Goal: Transaction & Acquisition: Book appointment/travel/reservation

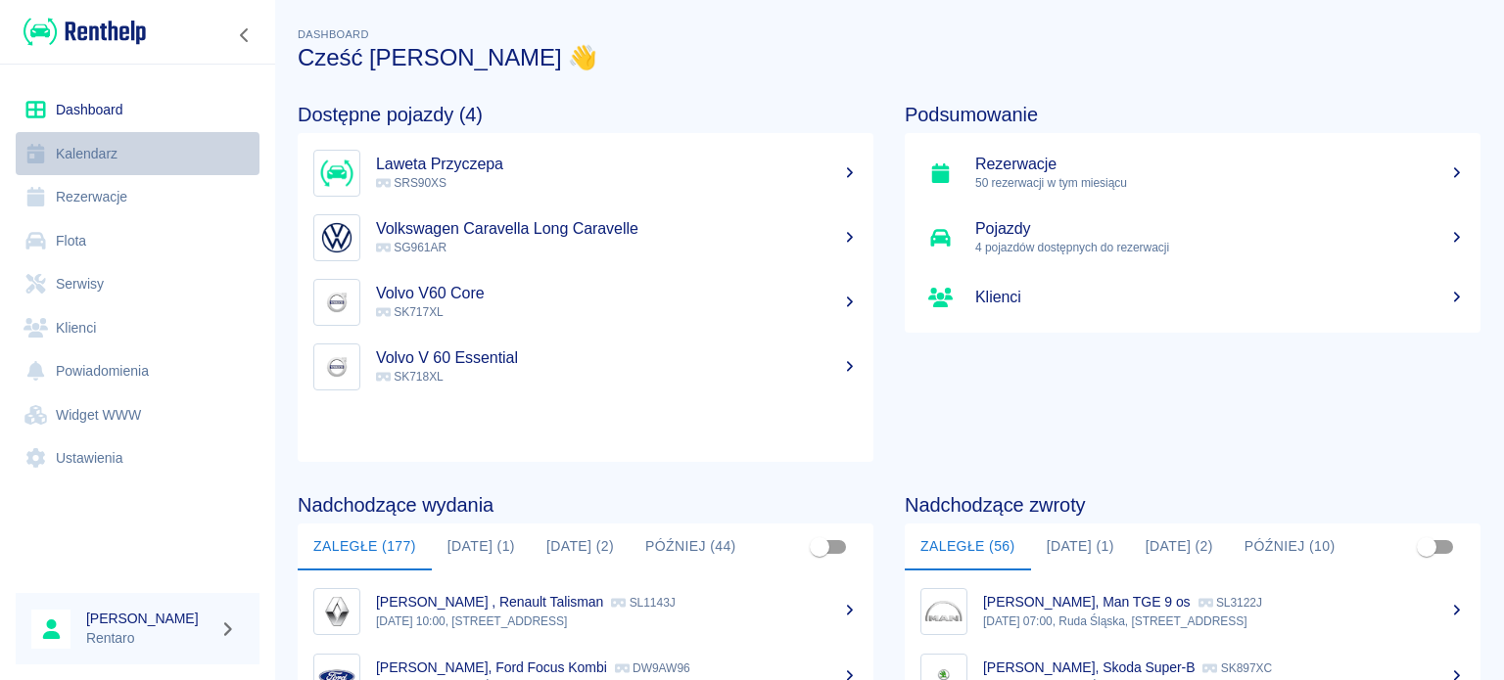
click at [89, 152] on link "Kalendarz" at bounding box center [138, 154] width 244 height 44
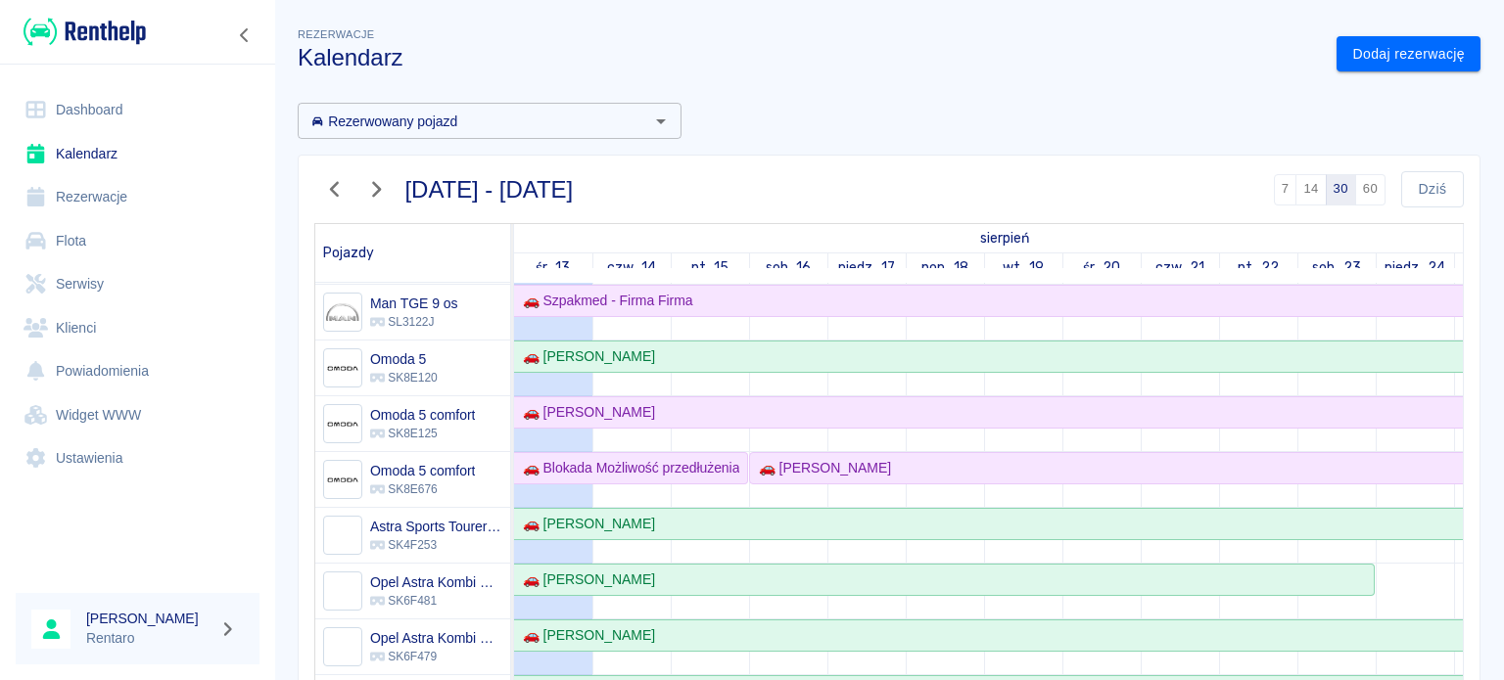
scroll to position [294, 0]
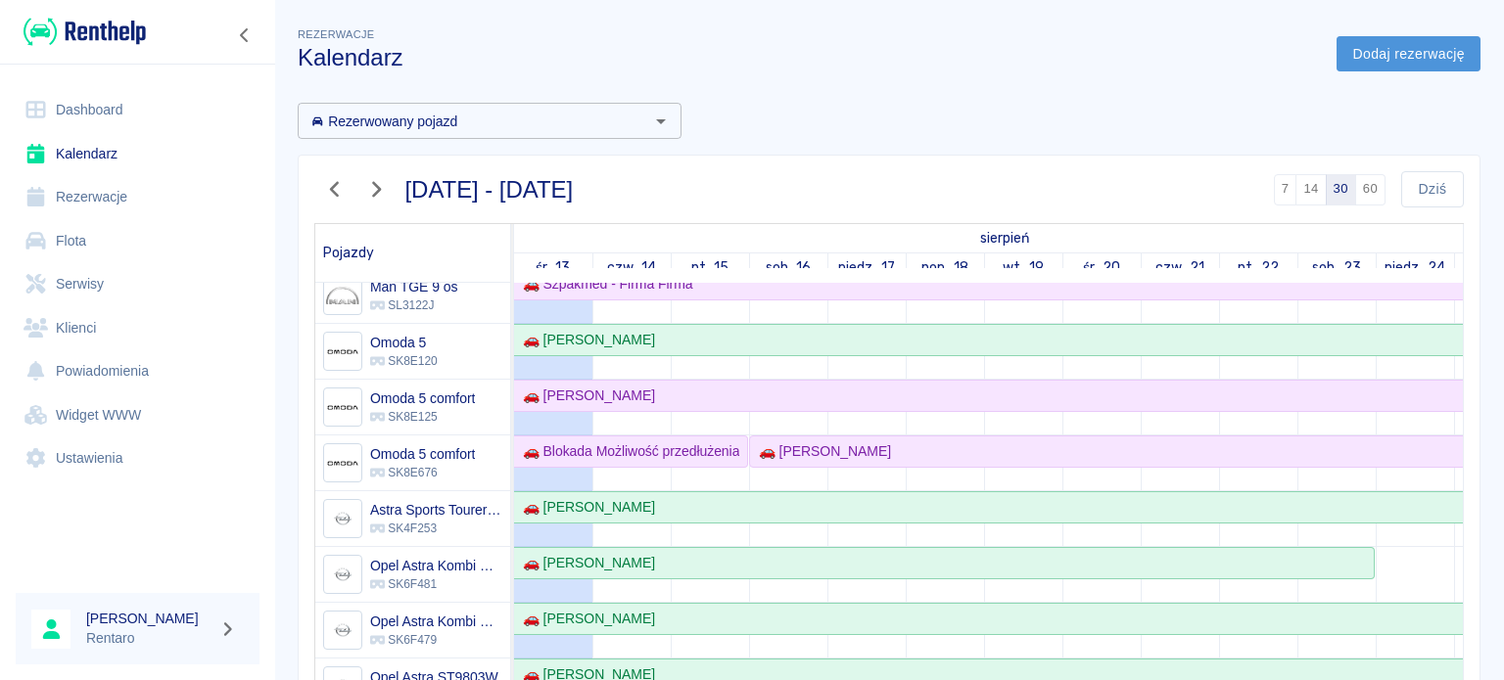
click at [1374, 47] on link "Dodaj rezerwację" at bounding box center [1409, 54] width 144 height 36
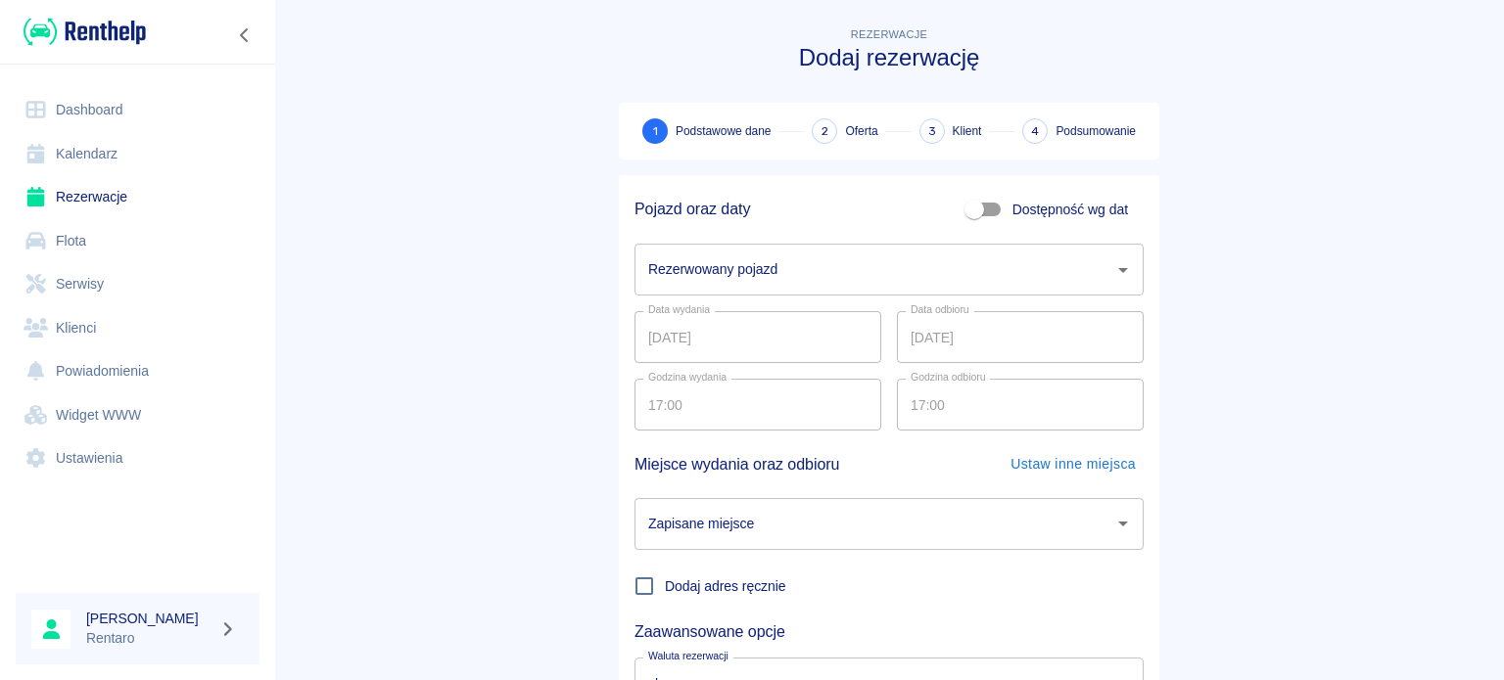
click at [972, 211] on input "Dostępność wg dat" at bounding box center [974, 209] width 112 height 37
checkbox input "true"
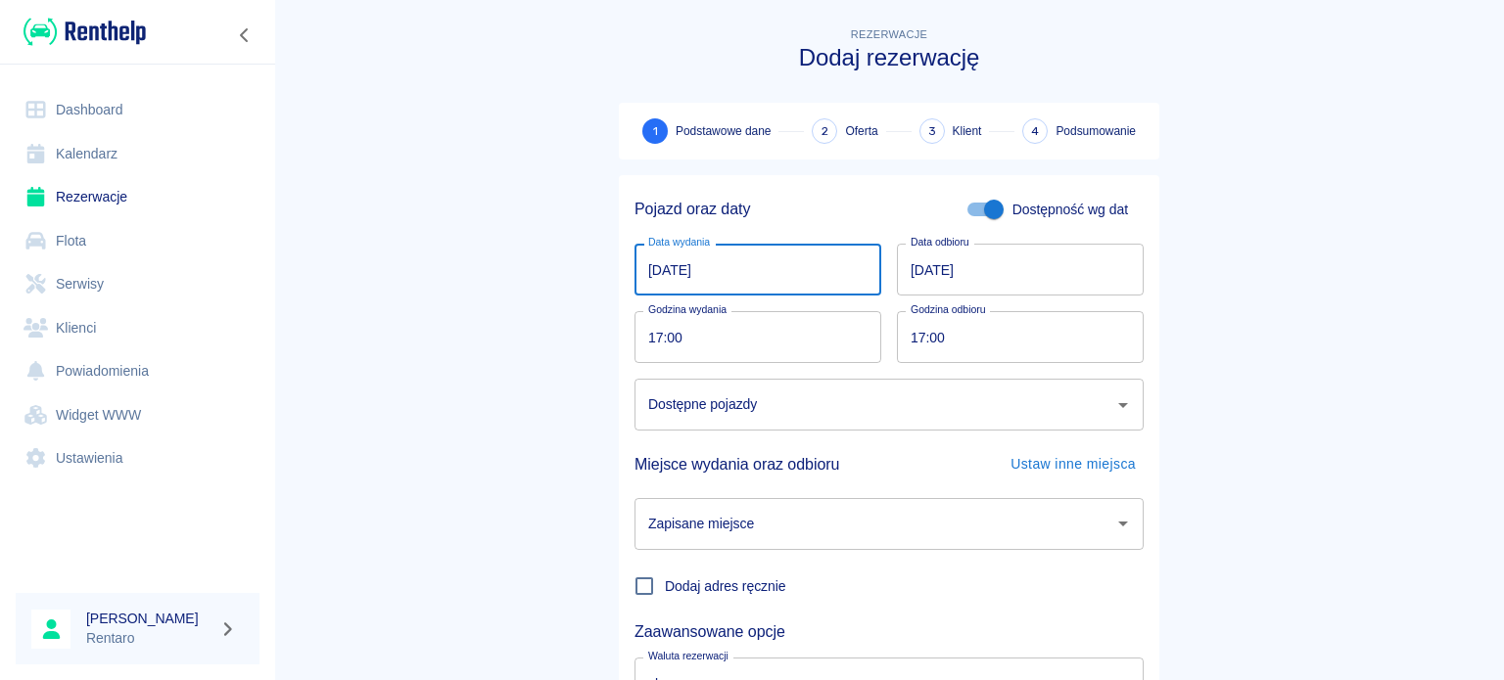
click at [689, 275] on input "[DATE]" at bounding box center [757, 270] width 247 height 52
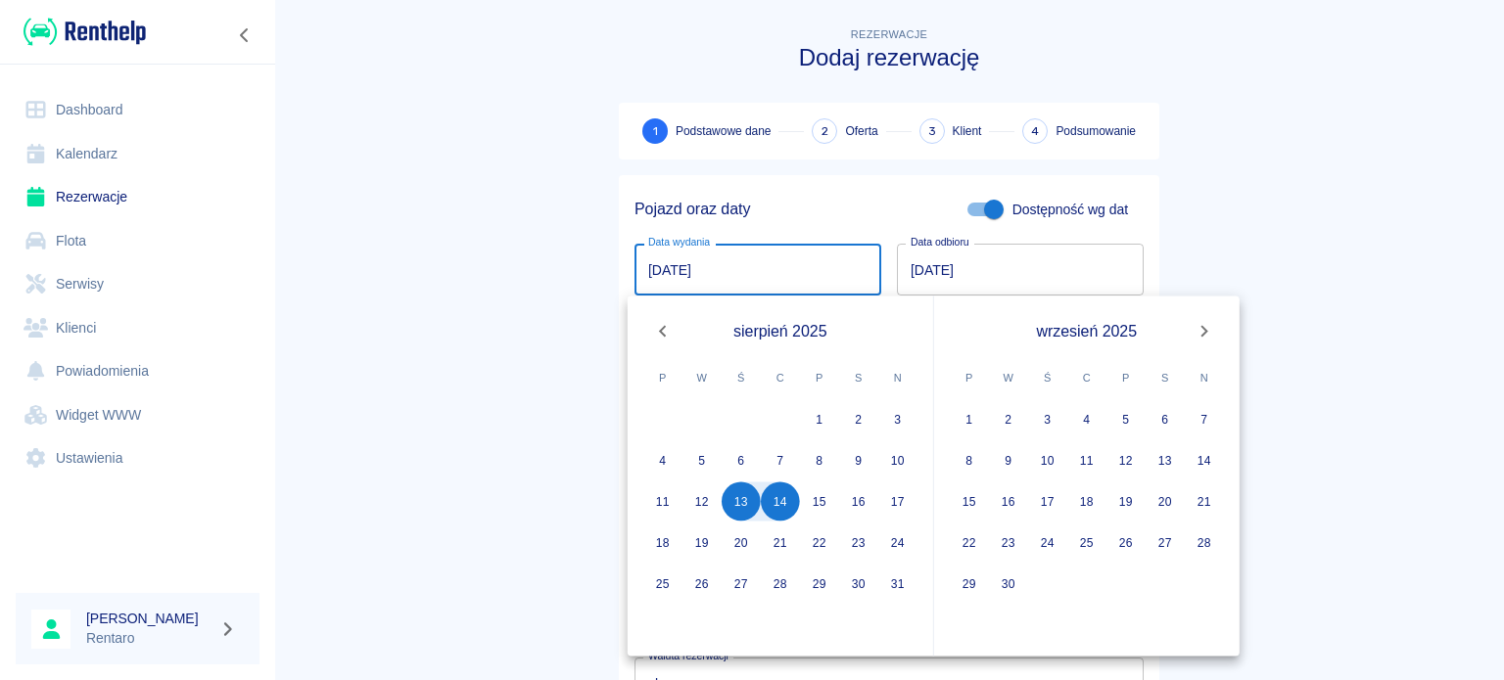
click at [638, 269] on input "[DATE]" at bounding box center [757, 270] width 247 height 52
click at [821, 512] on button "15" at bounding box center [819, 502] width 39 height 39
type input "[DATE]"
type input "DD.MM.YYYY"
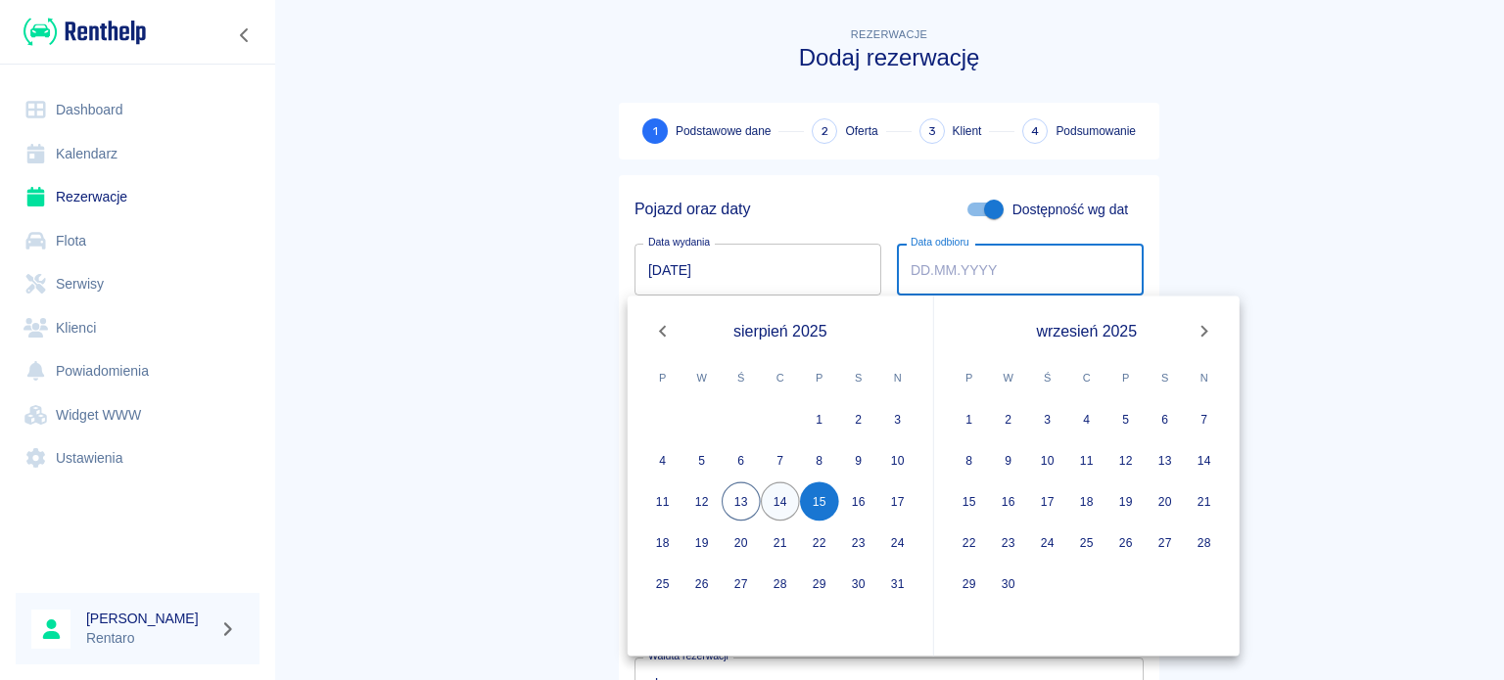
click at [780, 509] on button "14" at bounding box center [780, 502] width 39 height 39
click at [747, 504] on button "13" at bounding box center [741, 502] width 39 height 39
type input "[DATE]"
click at [775, 508] on button "14" at bounding box center [780, 502] width 39 height 39
type input "[DATE]"
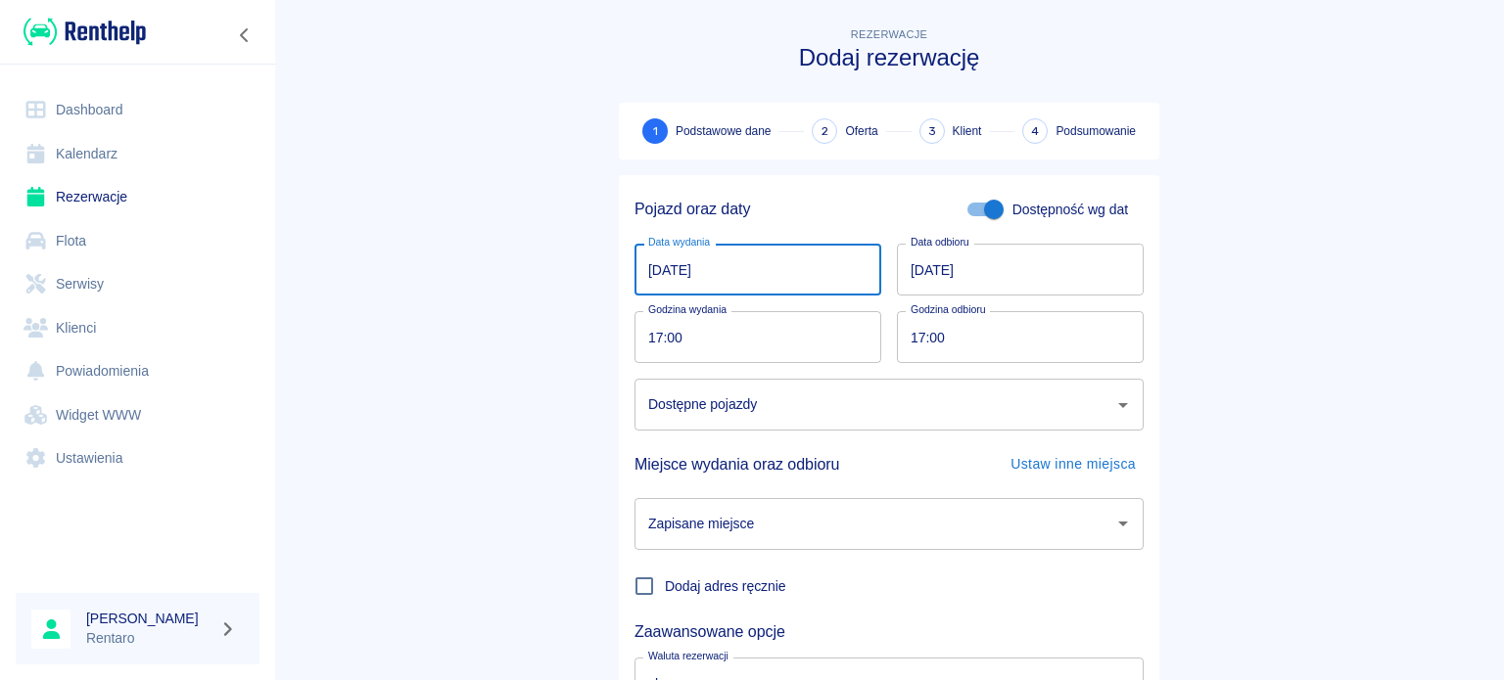
click at [640, 269] on input "[DATE]" at bounding box center [757, 270] width 247 height 52
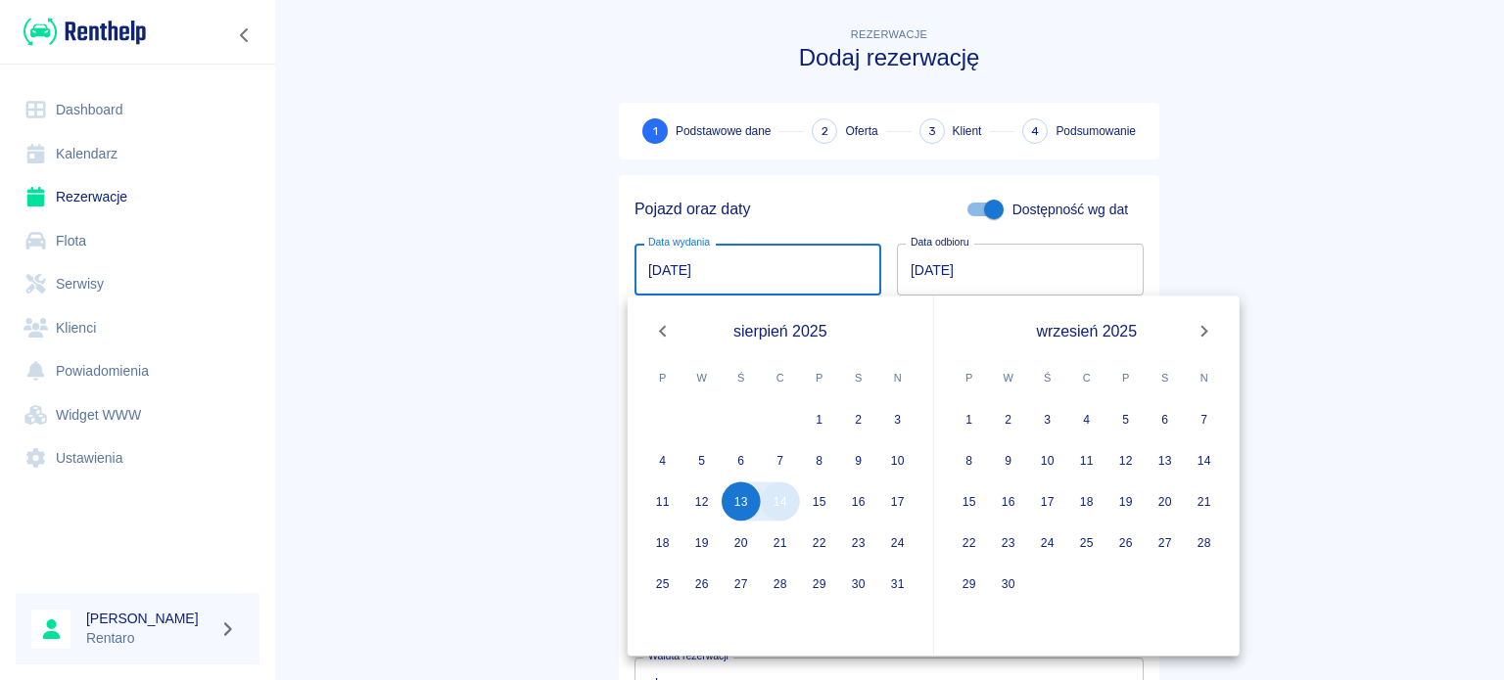
click at [791, 516] on div "14" at bounding box center [780, 501] width 39 height 39
click at [783, 502] on button "14" at bounding box center [780, 502] width 39 height 39
type input "[DATE]"
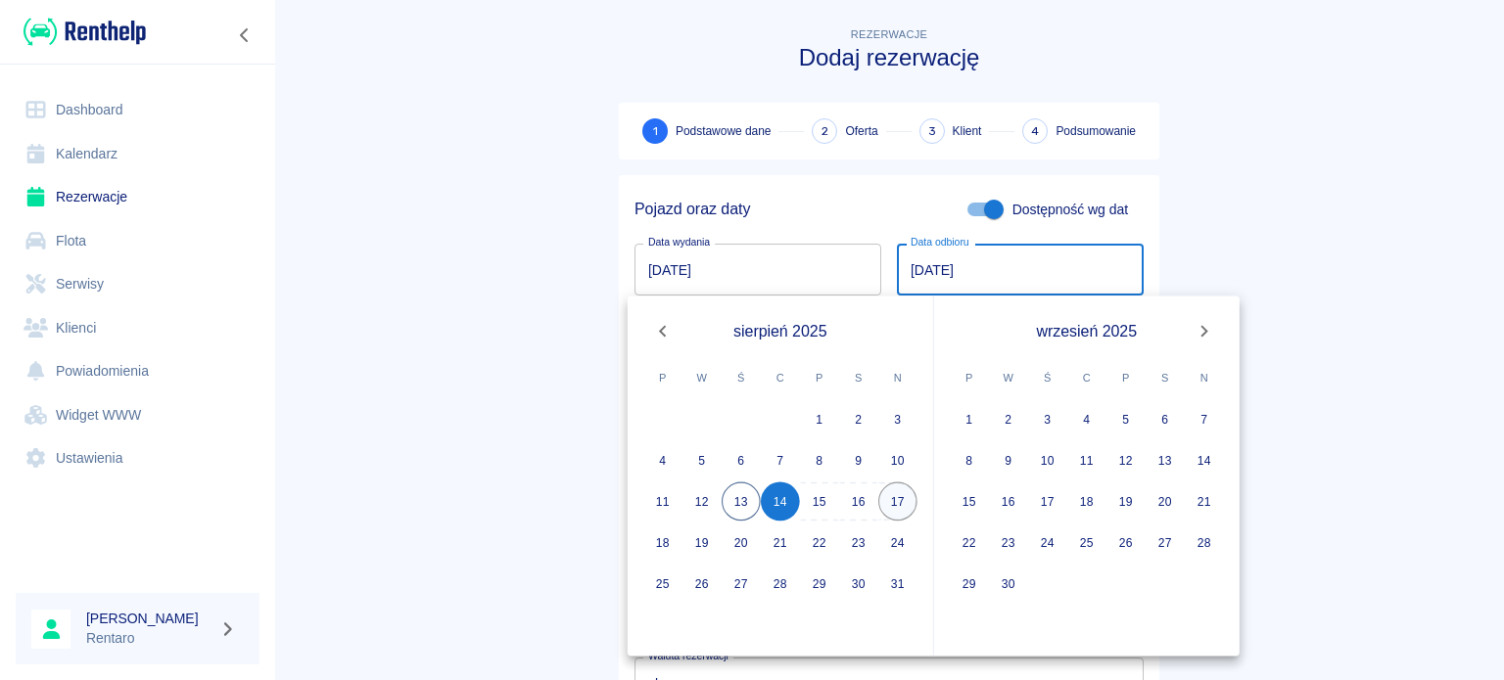
click at [901, 503] on button "17" at bounding box center [897, 502] width 39 height 39
type input "[DATE]"
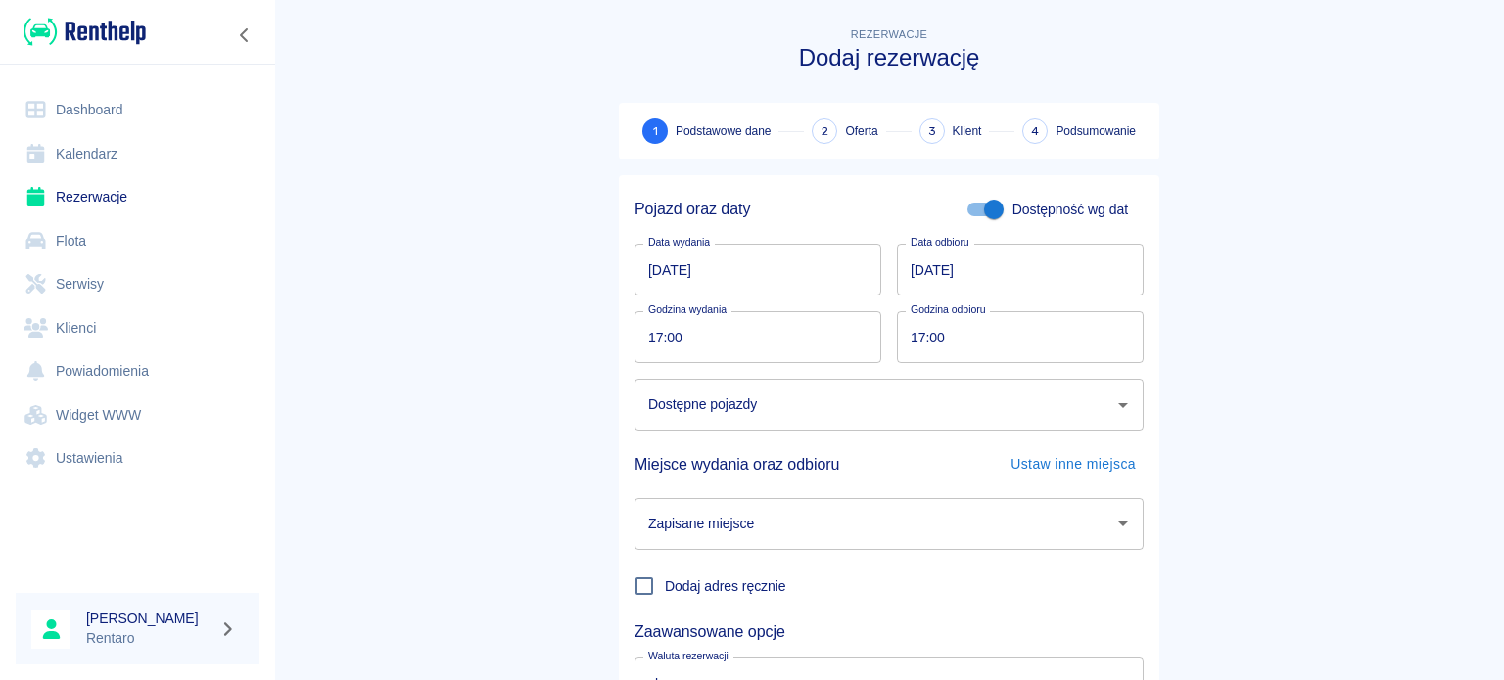
click at [982, 404] on input "Dostępne pojazdy" at bounding box center [874, 405] width 462 height 34
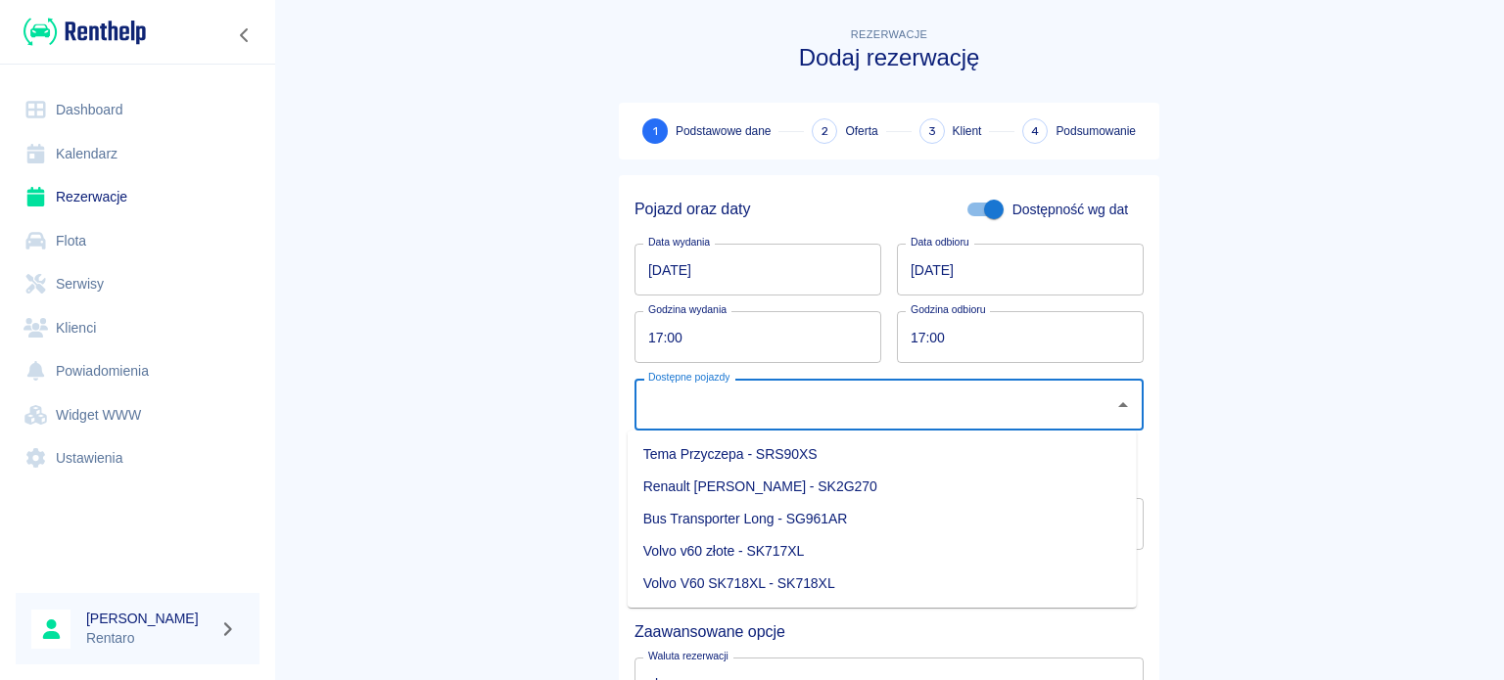
click at [914, 480] on li "Renault [PERSON_NAME] - SK2G270" at bounding box center [882, 487] width 509 height 32
type input "Renault [PERSON_NAME] - SK2G270"
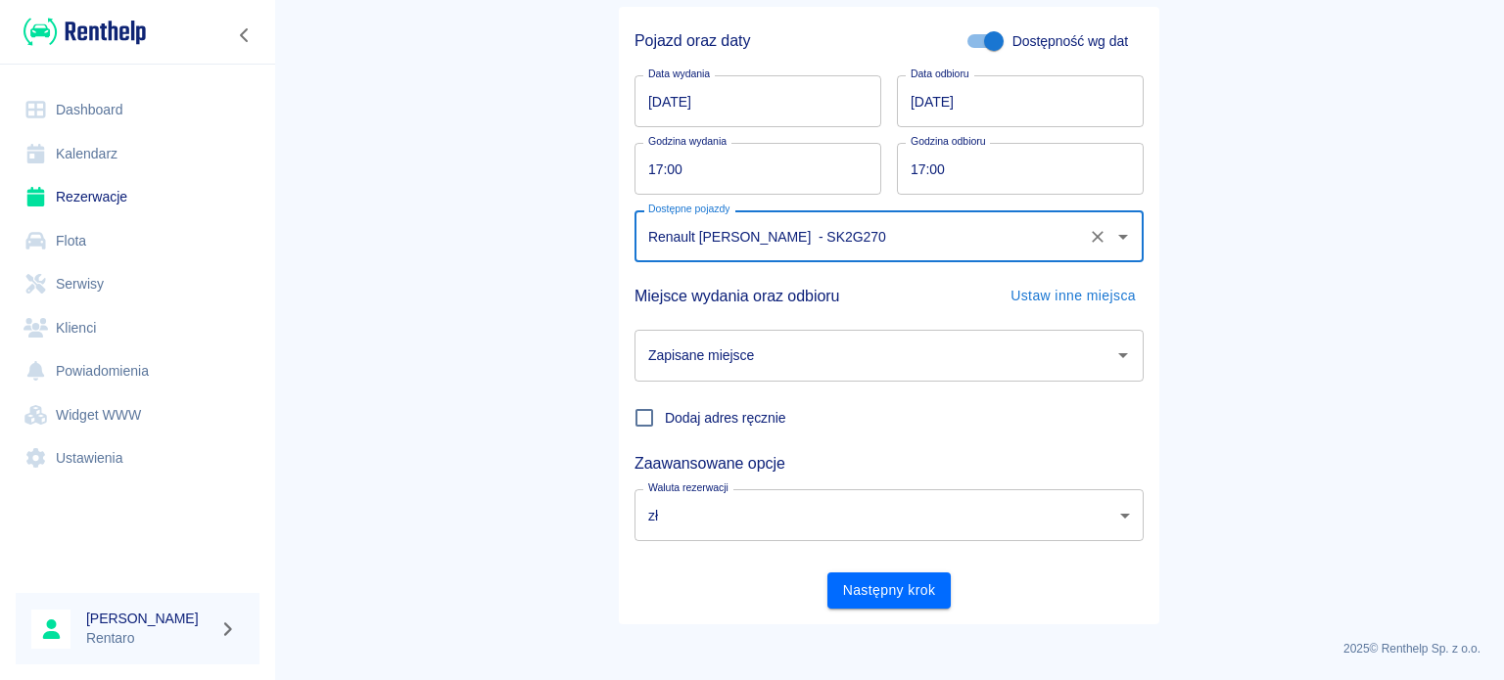
scroll to position [168, 0]
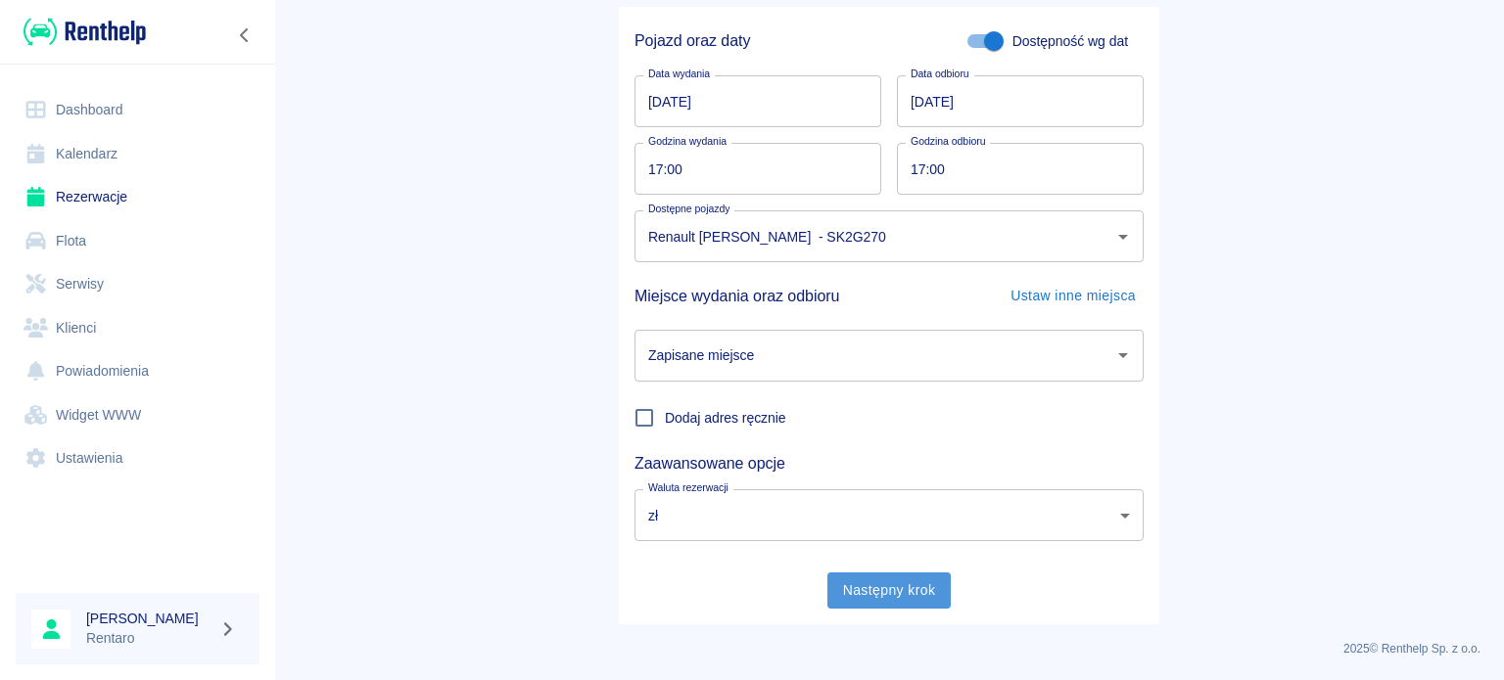
click at [867, 587] on button "Następny krok" at bounding box center [889, 591] width 124 height 36
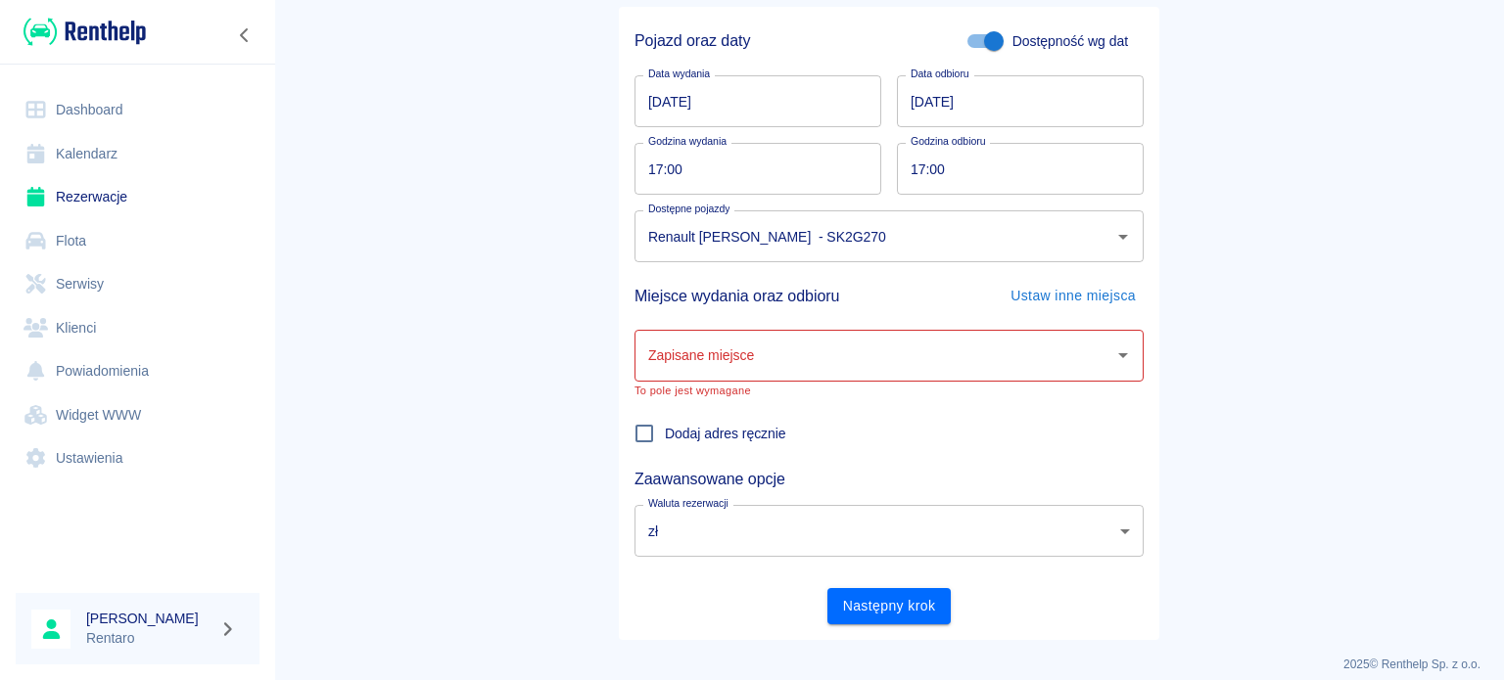
click at [794, 371] on input "Zapisane miejsce" at bounding box center [874, 356] width 462 height 34
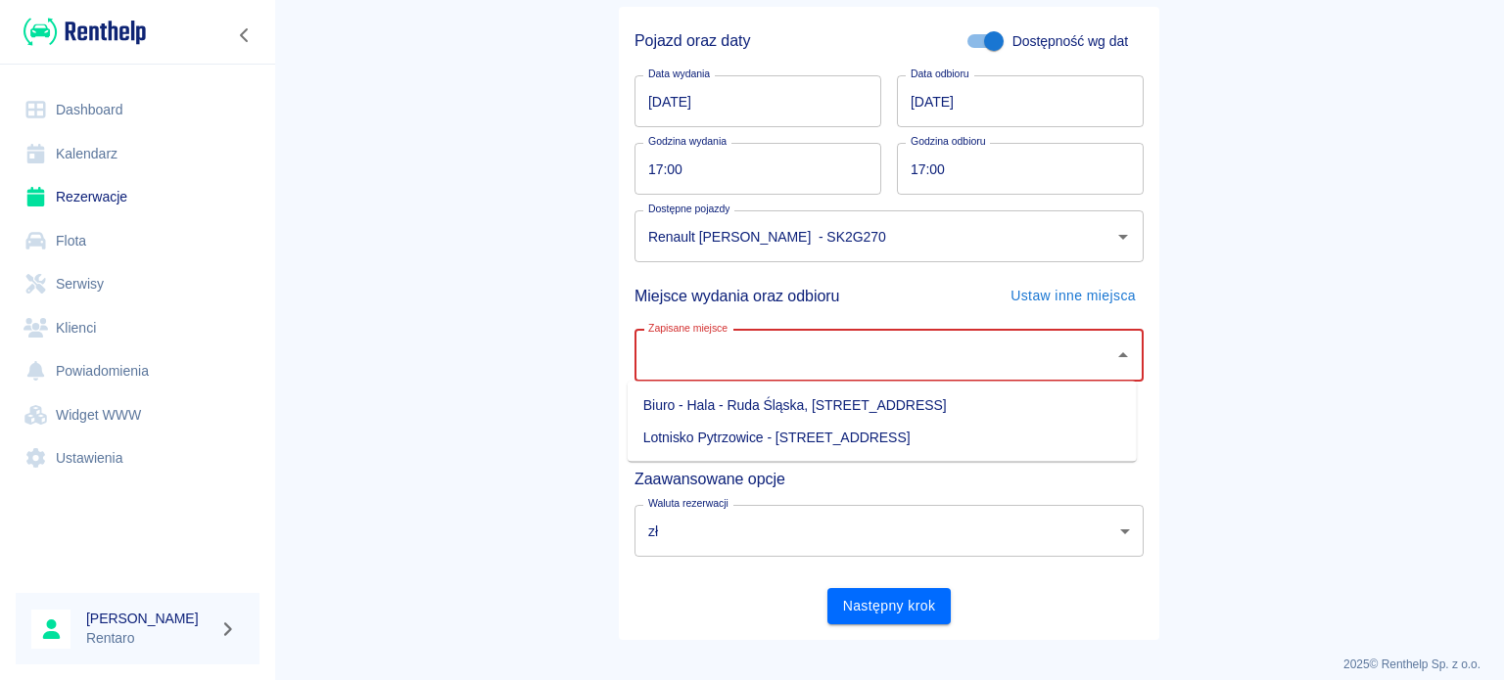
click at [799, 400] on li "Biuro - Hala - Ruda Śląska, [STREET_ADDRESS]" at bounding box center [882, 406] width 509 height 32
type input "Biuro - Hala - Ruda Śląska, [STREET_ADDRESS]"
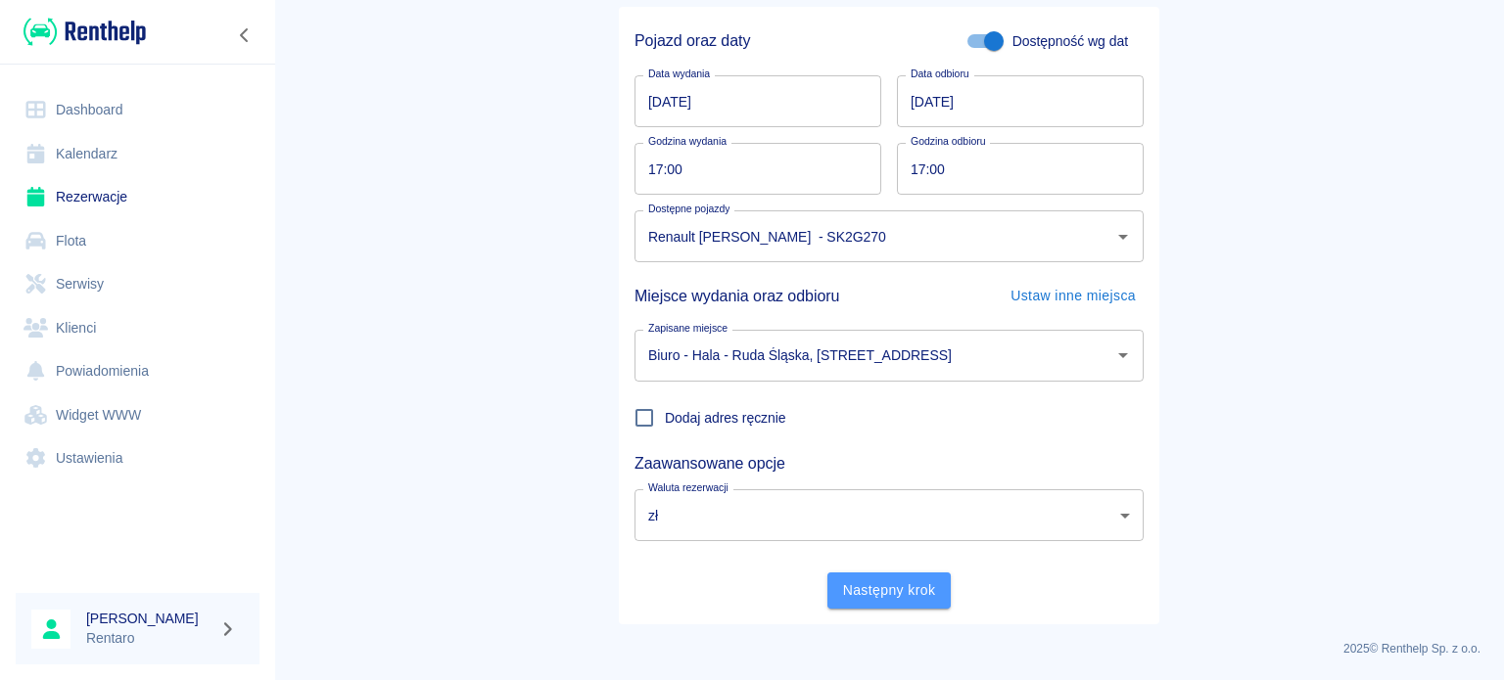
click at [889, 601] on button "Następny krok" at bounding box center [889, 591] width 124 height 36
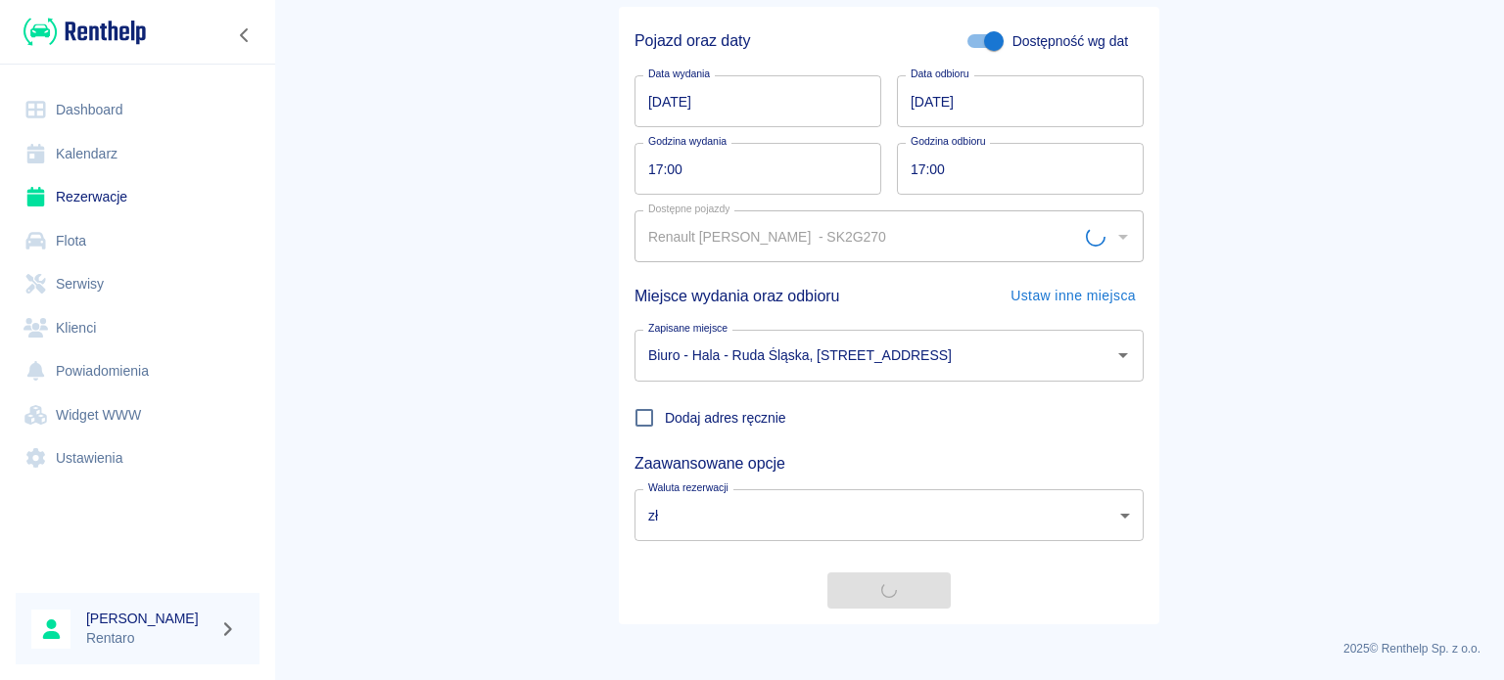
scroll to position [0, 0]
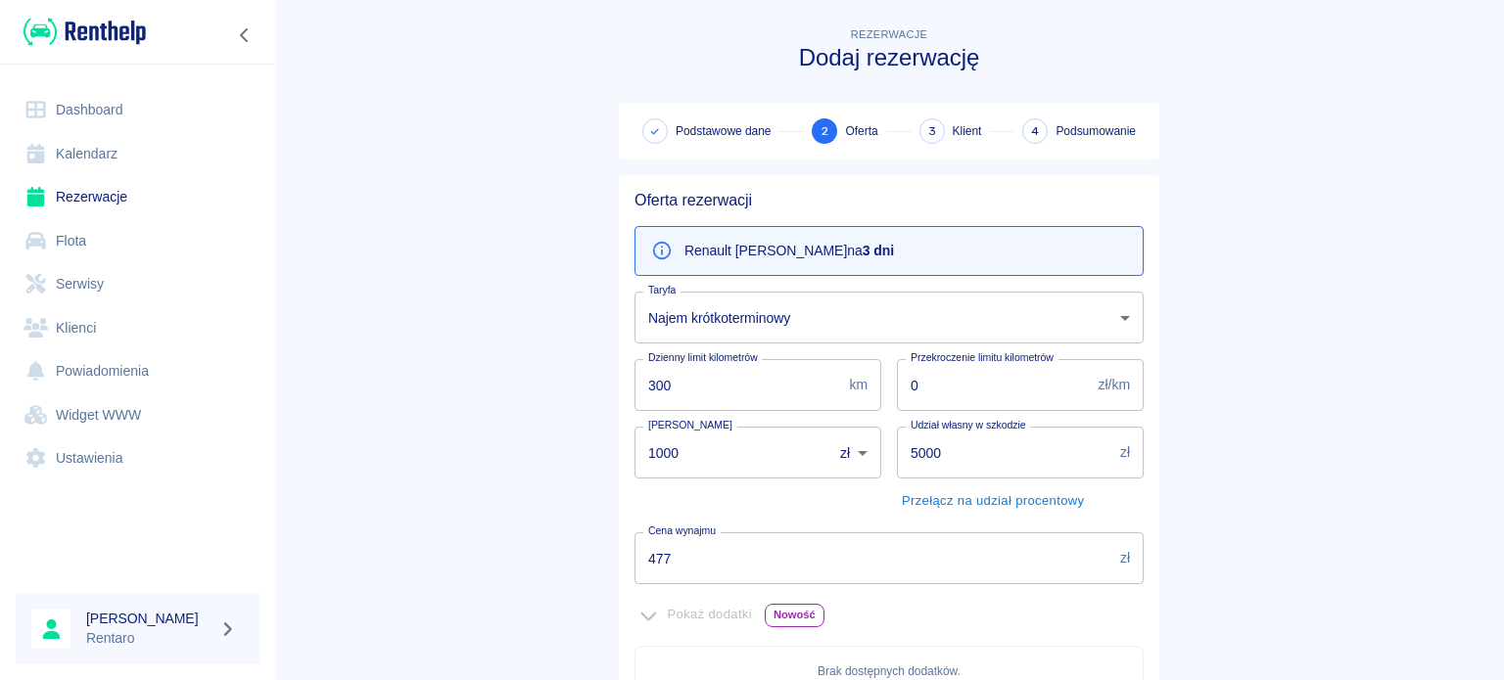
click at [799, 329] on body "Używamy plików Cookies, by zapewnić Ci najlepsze możliwe doświadczenie. Aby dow…" at bounding box center [752, 340] width 1504 height 680
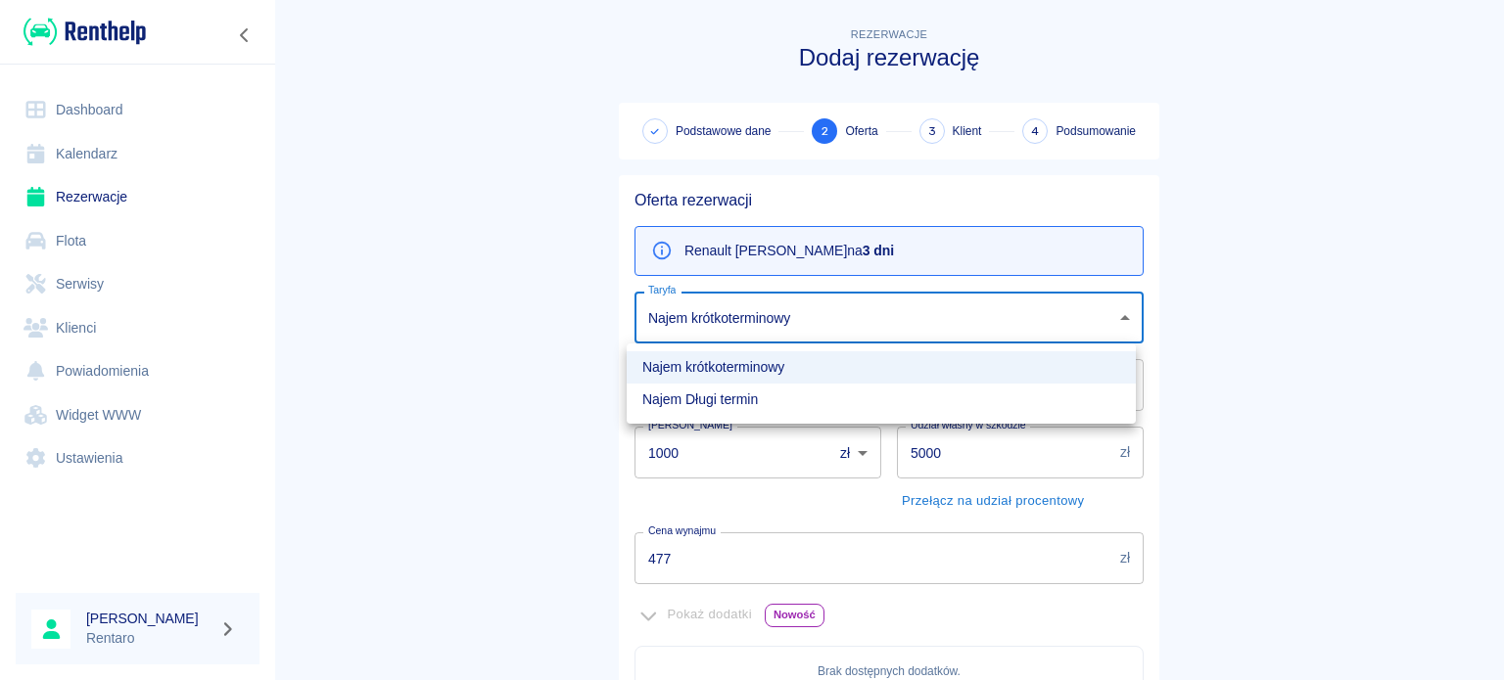
click at [799, 330] on div at bounding box center [752, 340] width 1504 height 680
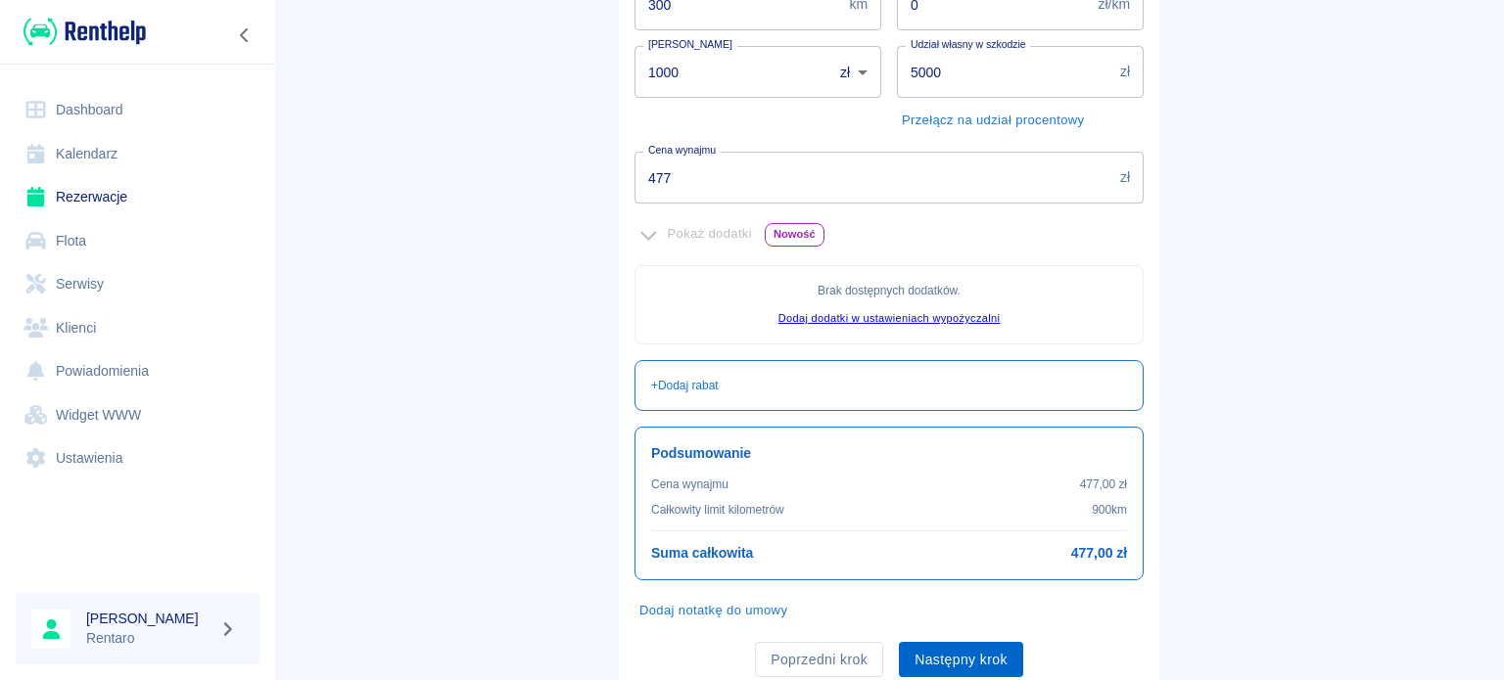
scroll to position [448, 0]
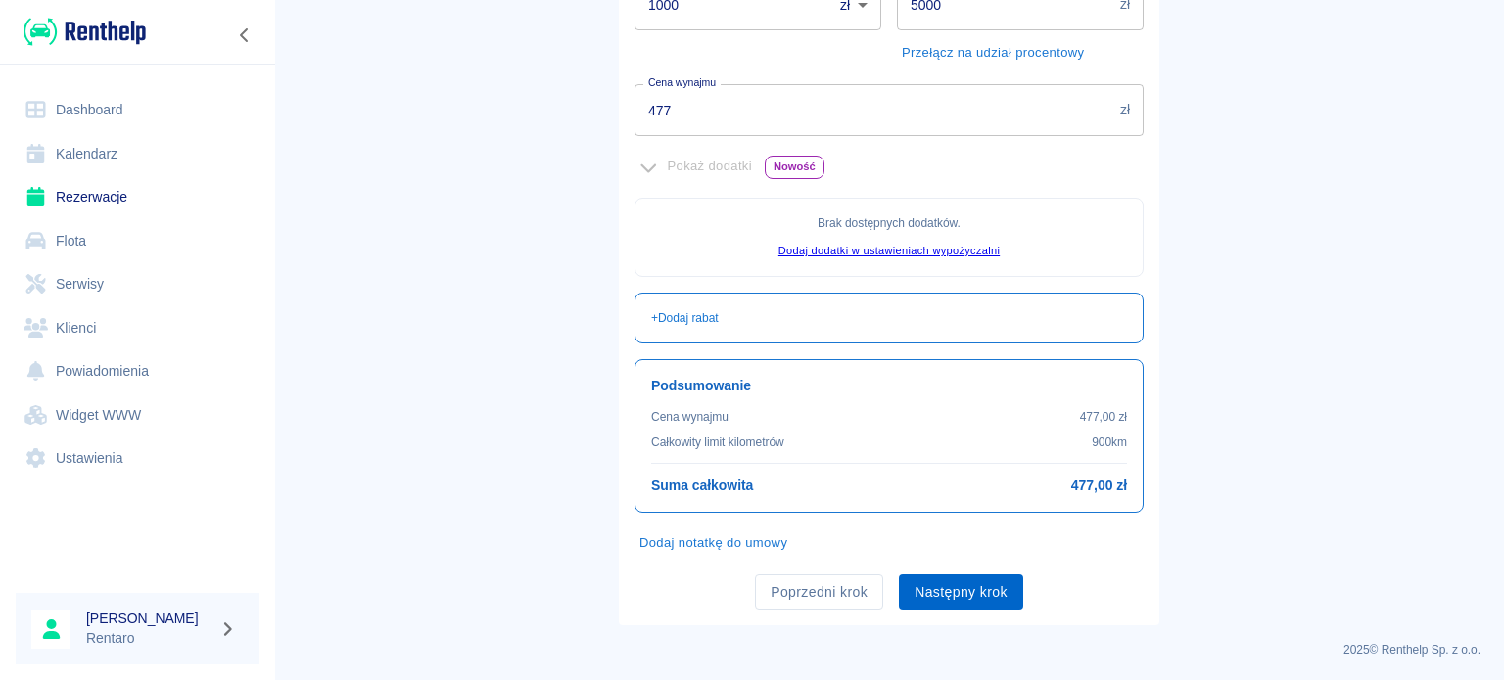
click at [958, 592] on button "Następny krok" at bounding box center [961, 593] width 124 height 36
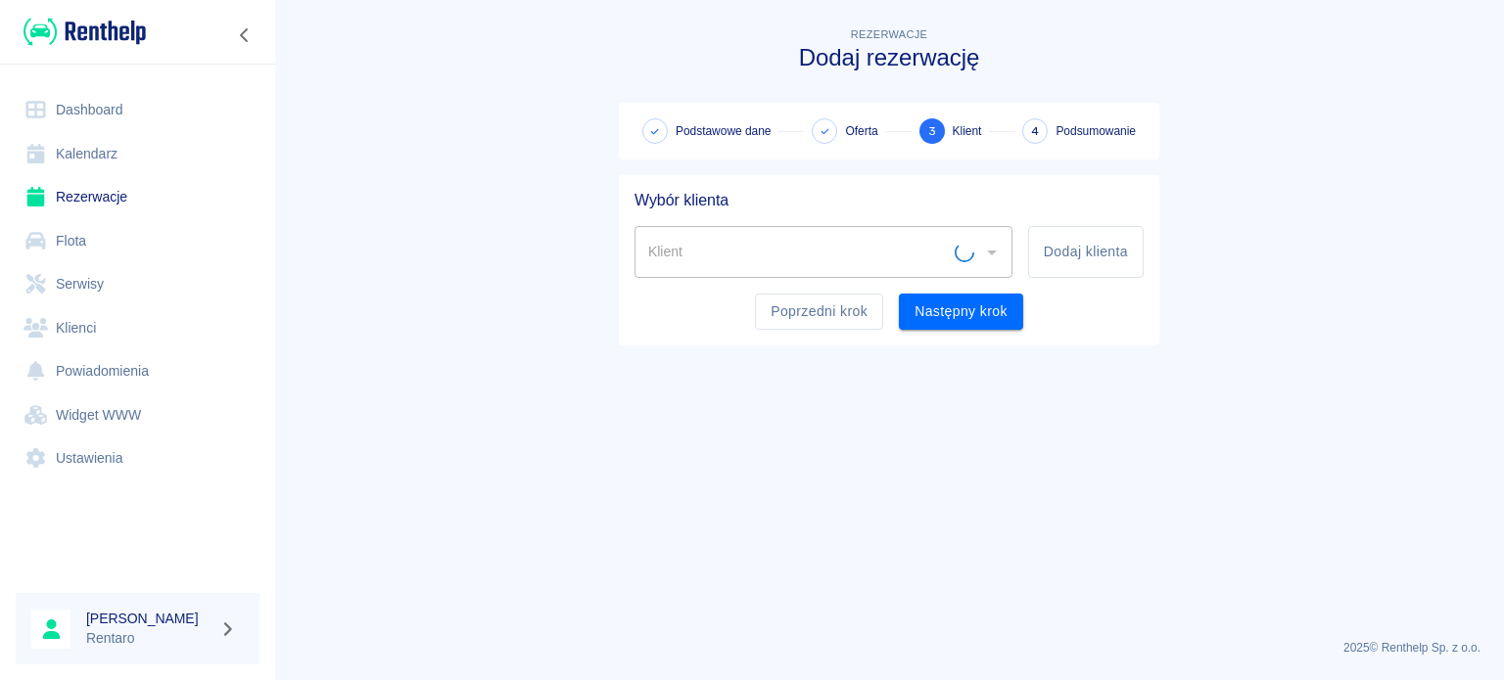
scroll to position [0, 0]
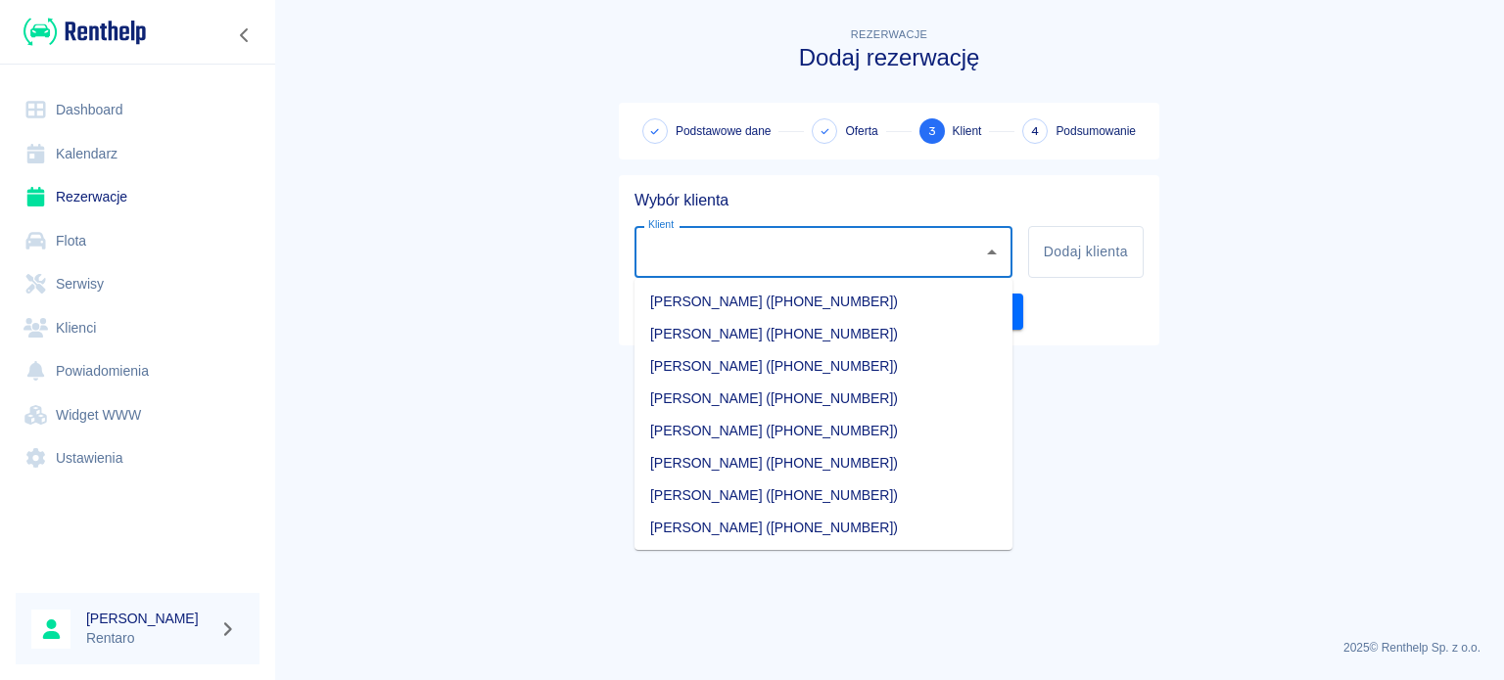
click at [812, 256] on input "Klient" at bounding box center [808, 252] width 331 height 34
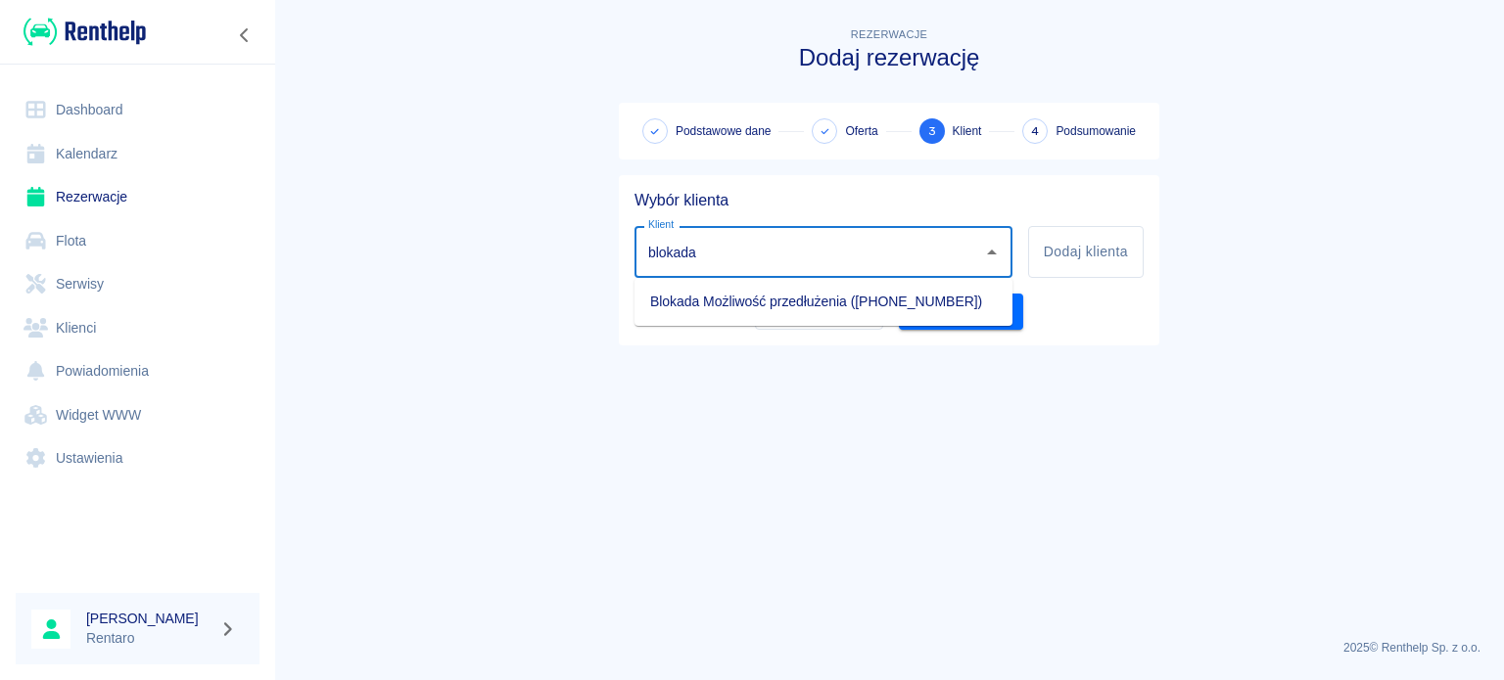
click at [810, 298] on li "Blokada Możliwość przedłużenia ([PHONE_NUMBER])" at bounding box center [823, 302] width 378 height 32
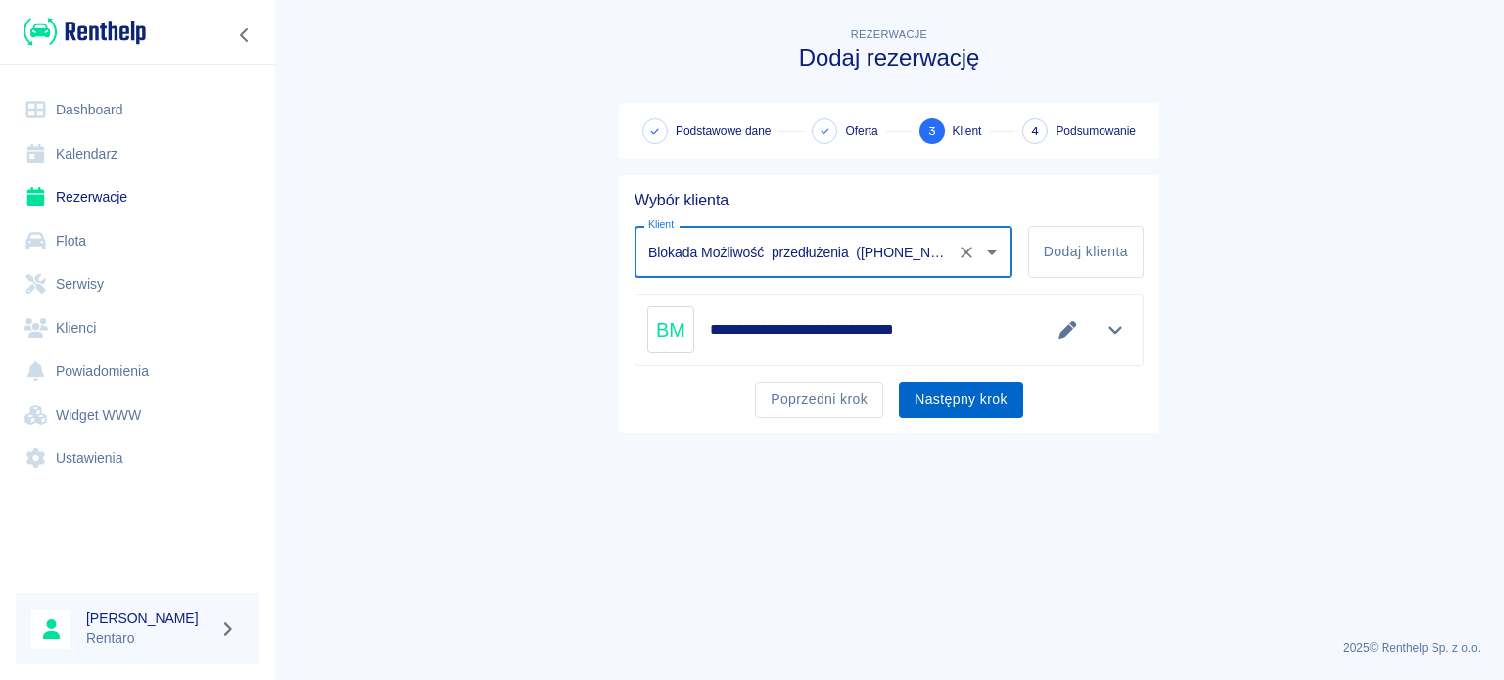
type input "Blokada Możliwość przedłużenia ([PHONE_NUMBER])"
click at [945, 395] on button "Następny krok" at bounding box center [961, 400] width 124 height 36
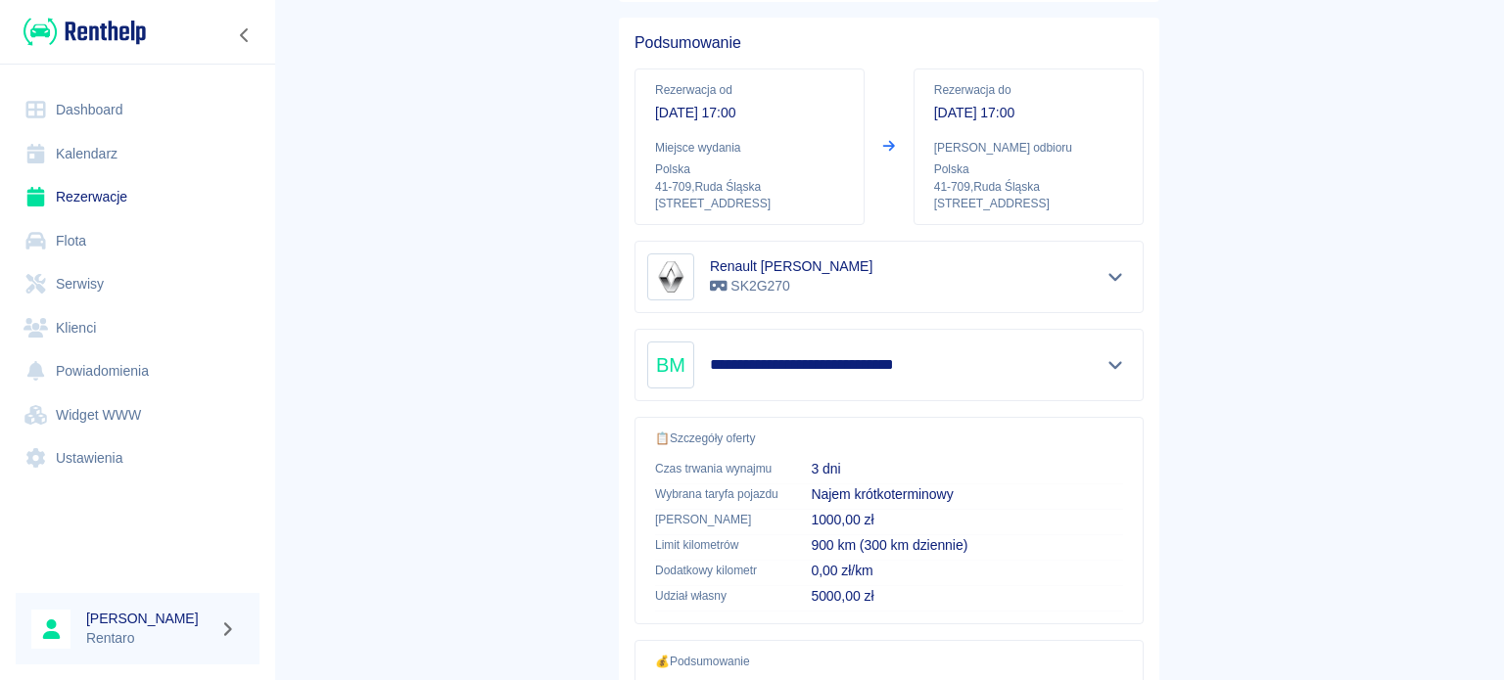
scroll to position [372, 0]
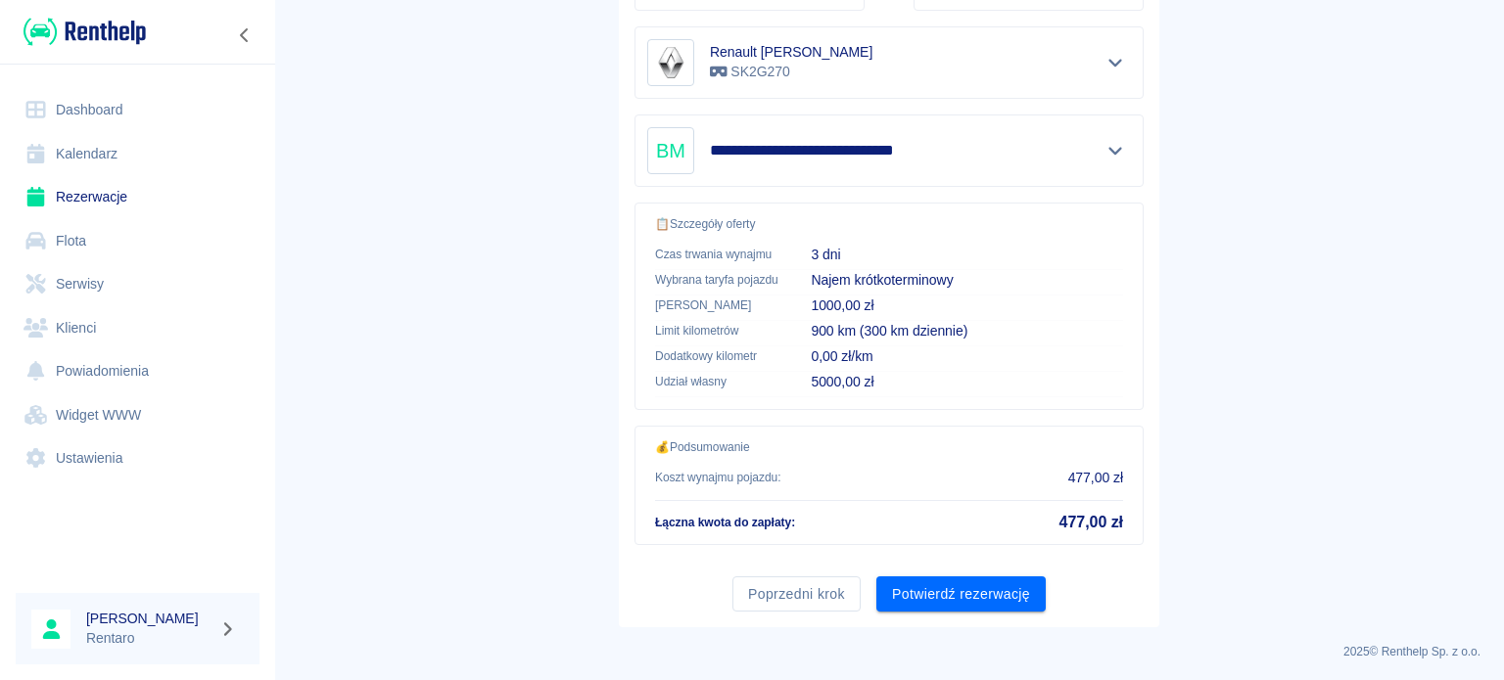
click at [986, 597] on button "Potwierdź rezerwację" at bounding box center [960, 595] width 169 height 36
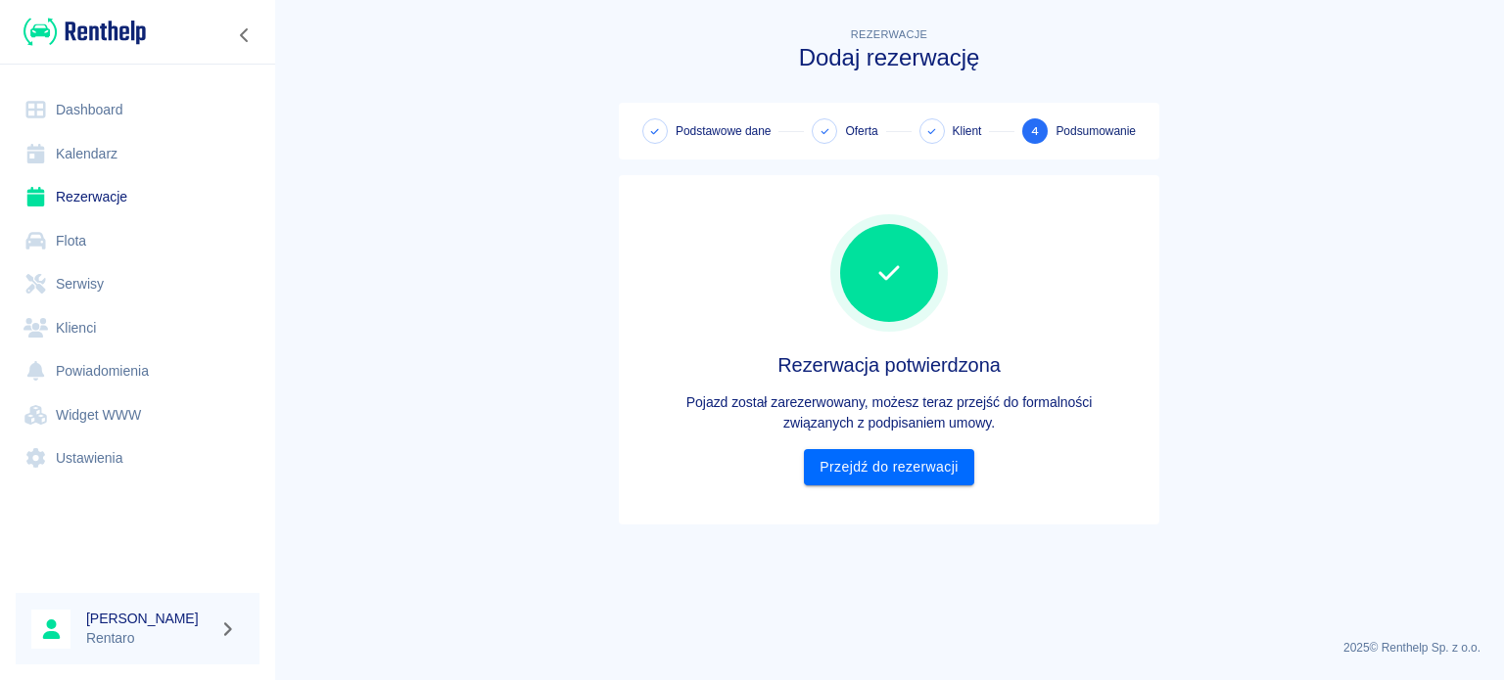
scroll to position [0, 0]
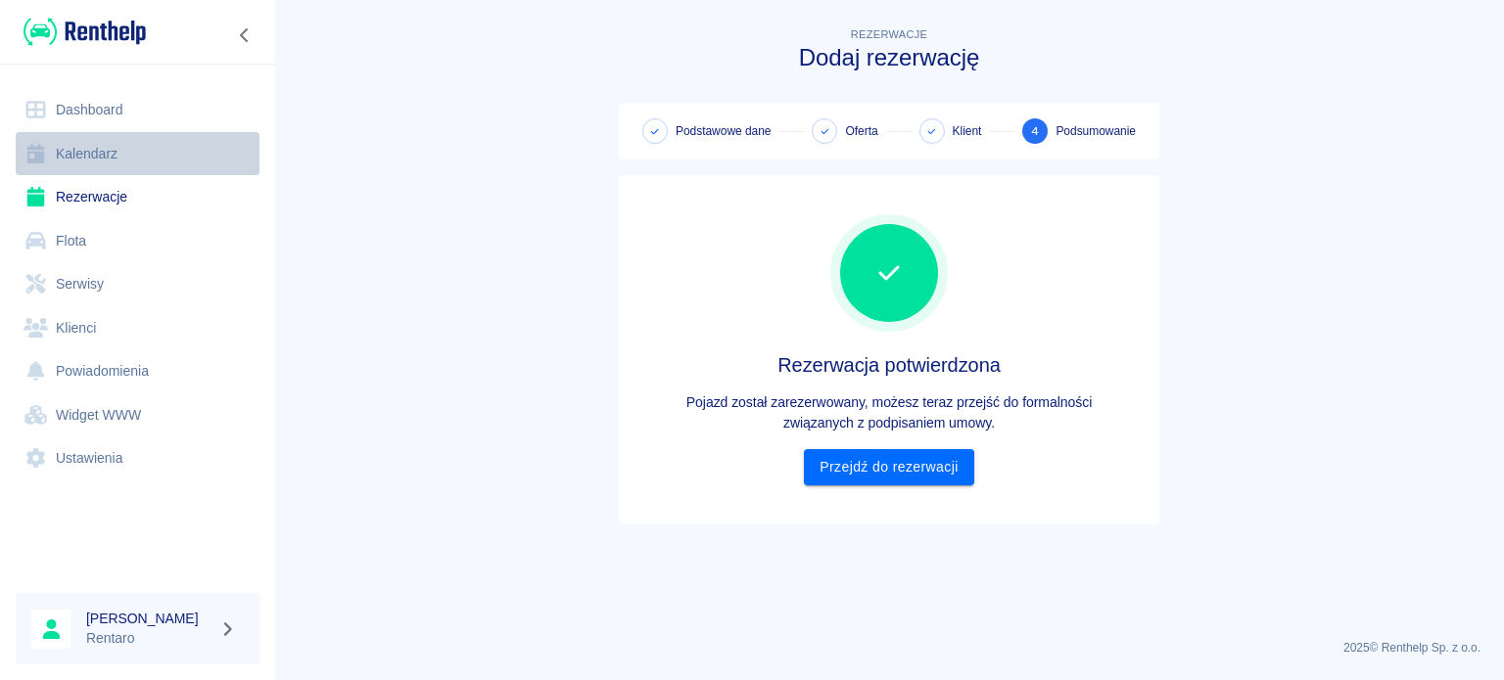
click at [113, 154] on link "Kalendarz" at bounding box center [138, 154] width 244 height 44
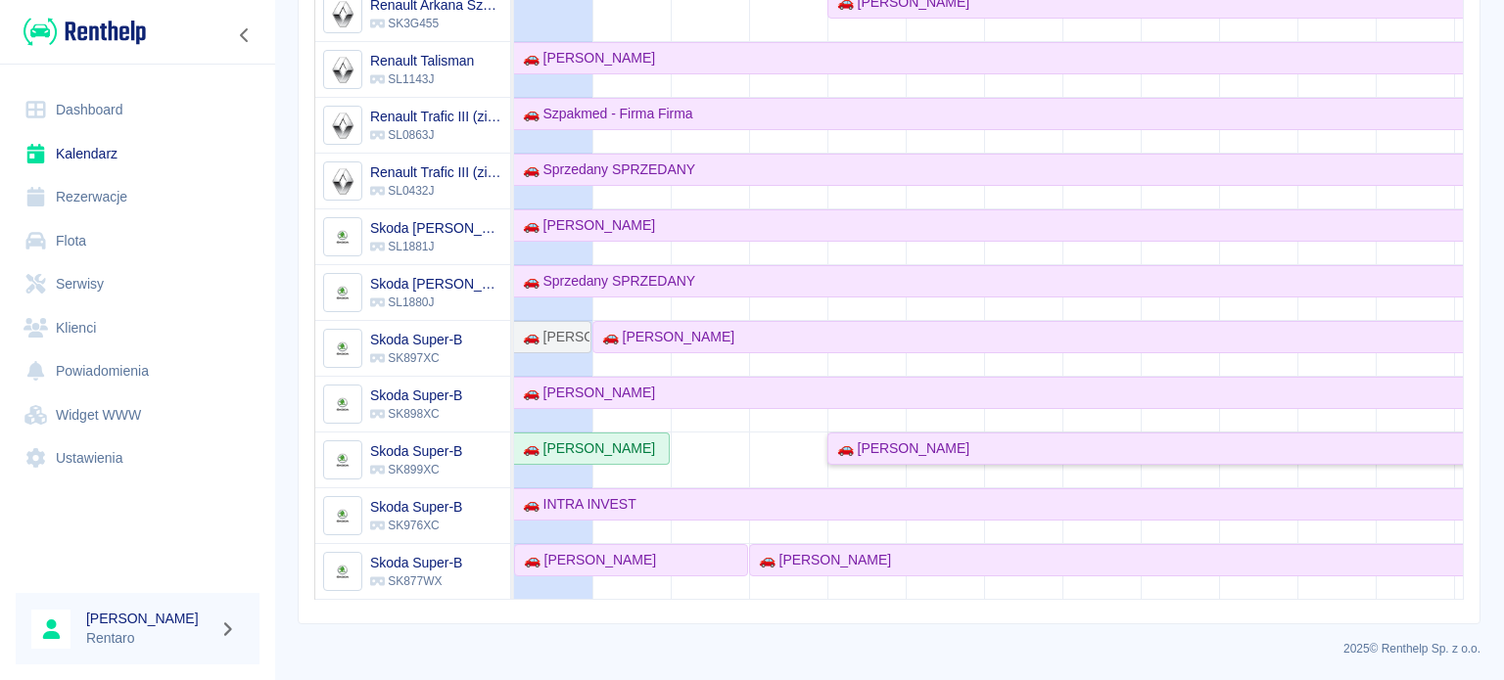
click at [884, 439] on div "🚗 [PERSON_NAME]" at bounding box center [899, 449] width 140 height 21
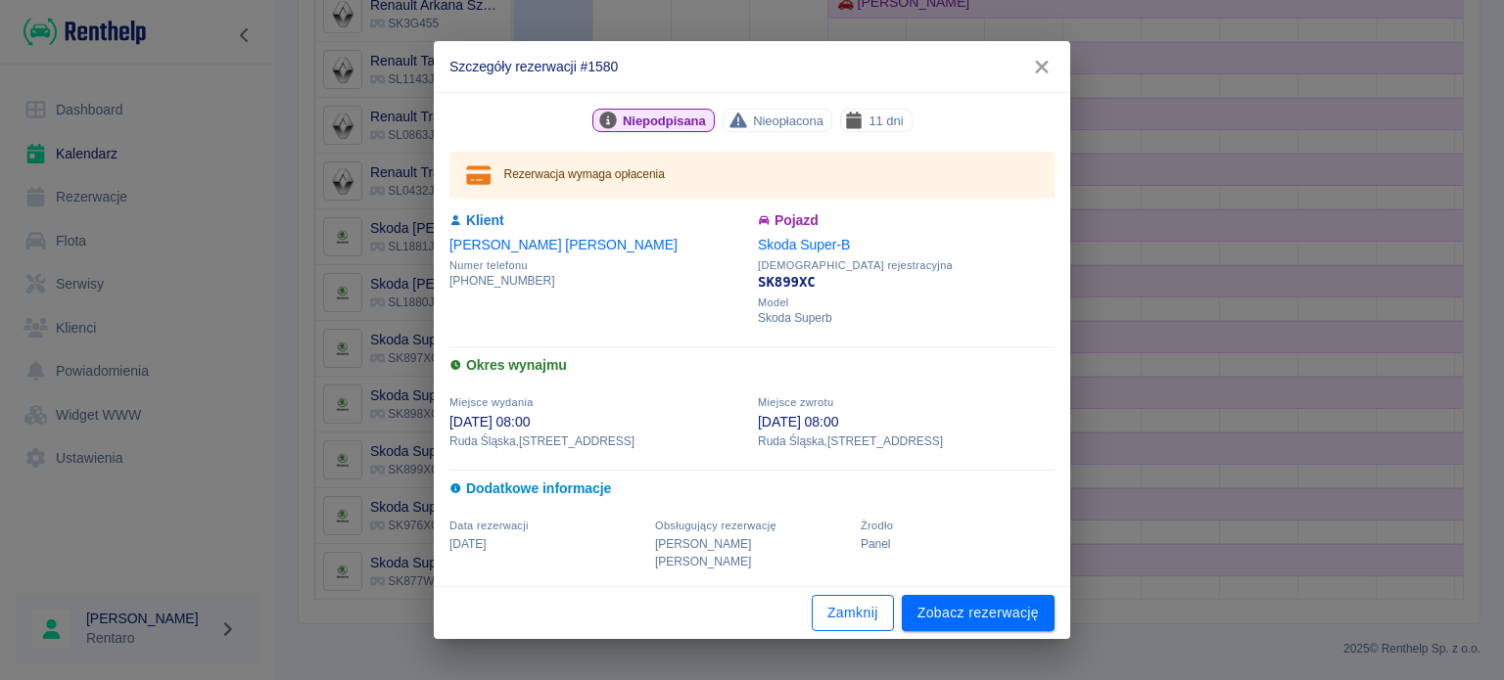
drag, startPoint x: 862, startPoint y: 614, endPoint x: 885, endPoint y: 602, distance: 26.3
click at [862, 610] on button "Zamknij" at bounding box center [853, 613] width 82 height 36
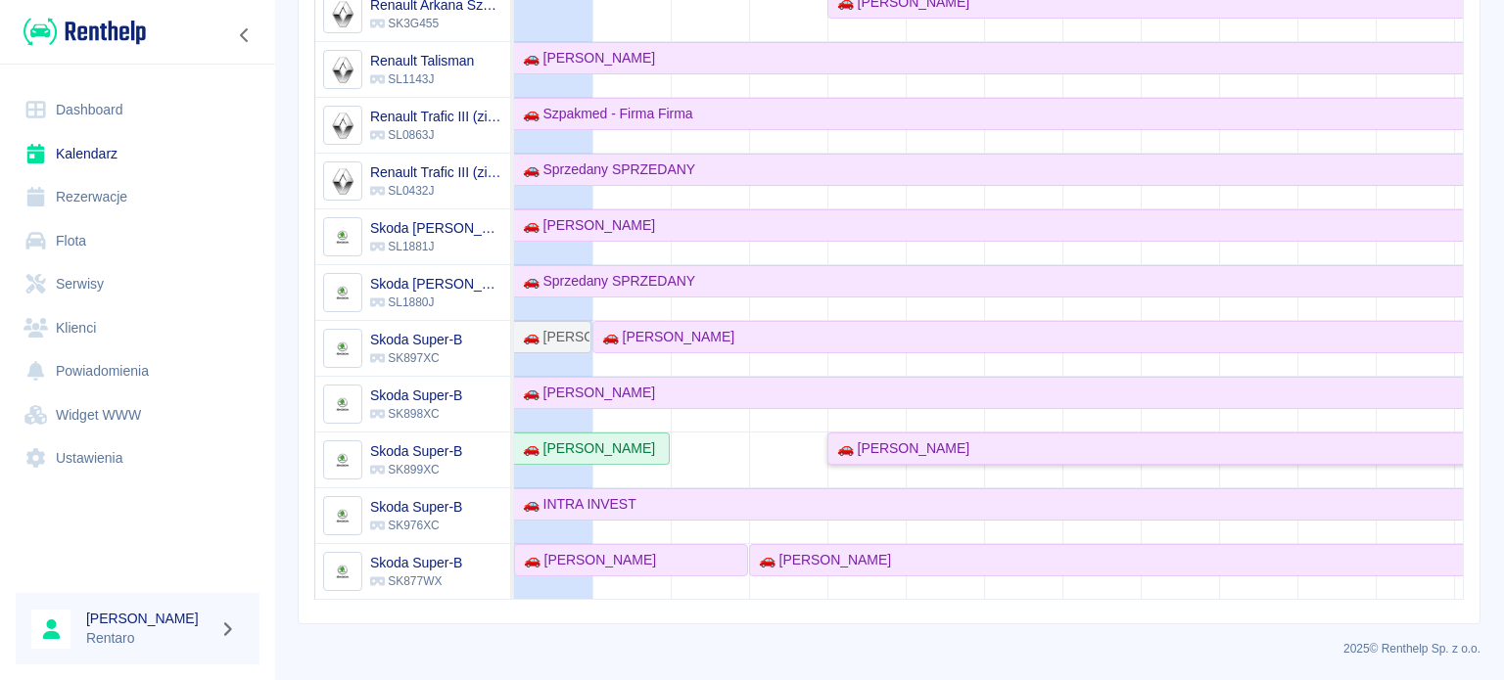
click at [923, 441] on div "🚗 [PERSON_NAME]" at bounding box center [899, 449] width 140 height 21
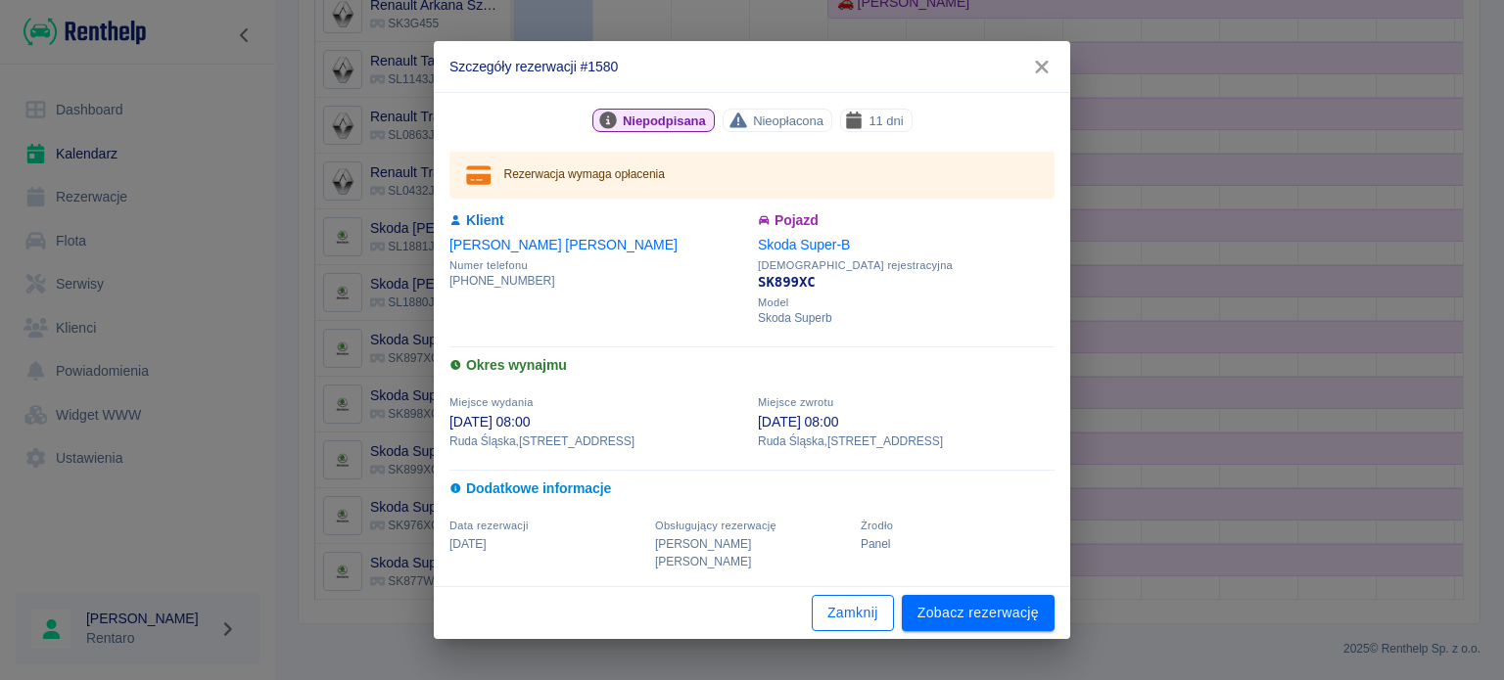
click at [841, 609] on button "Zamknij" at bounding box center [853, 613] width 82 height 36
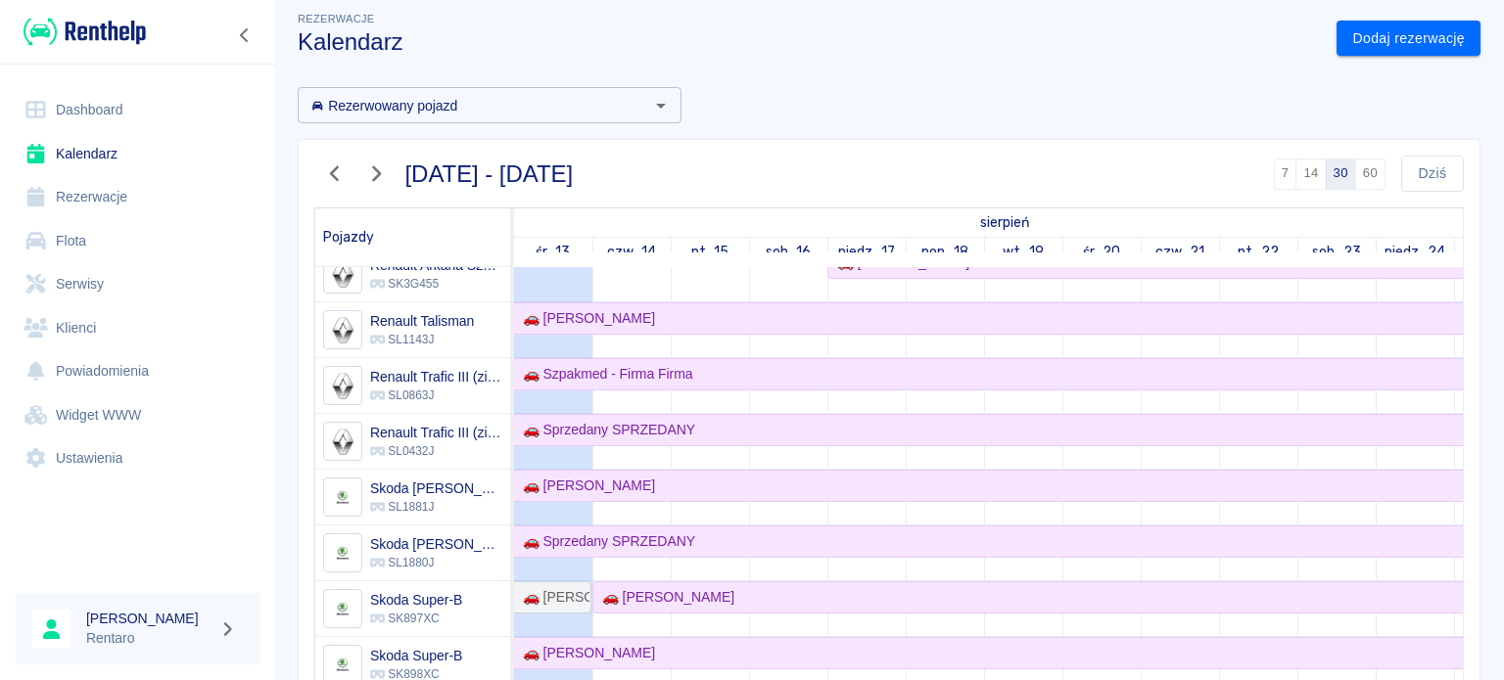
scroll to position [841, 0]
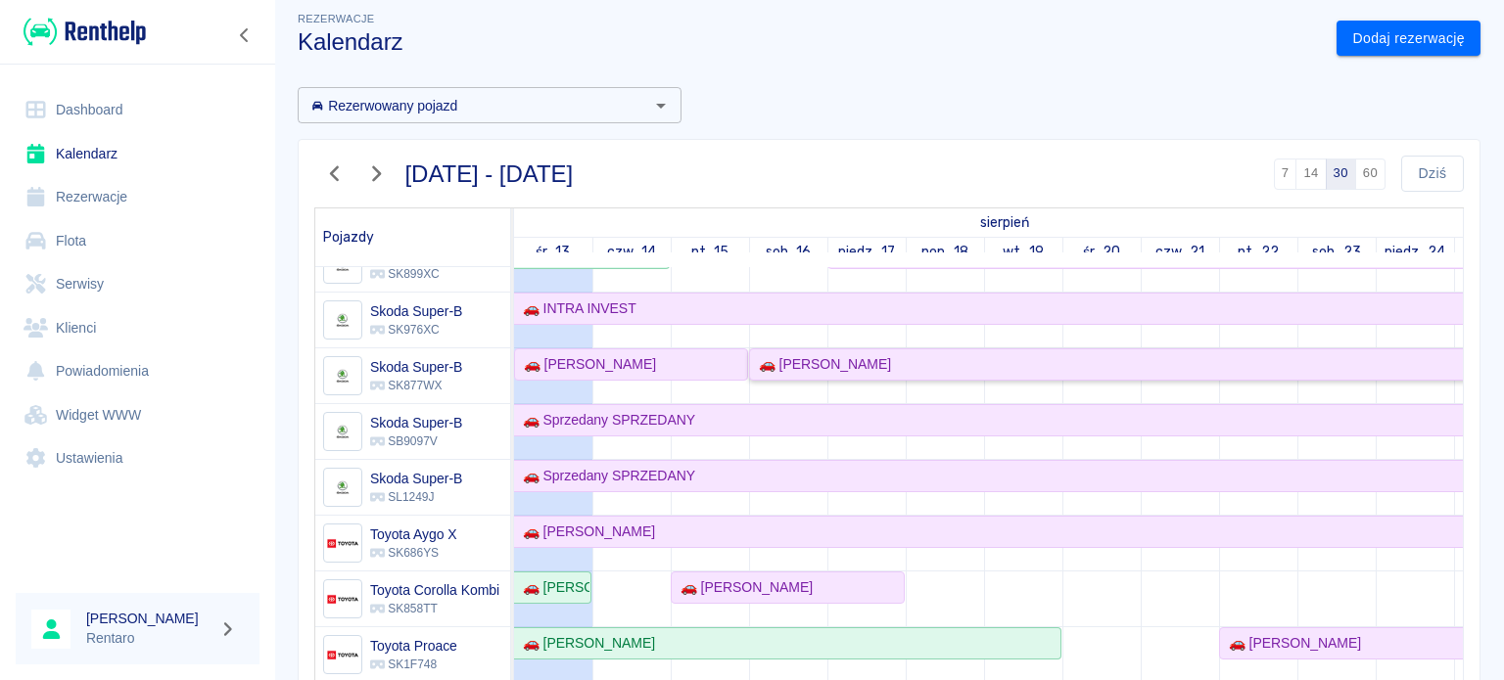
click at [852, 363] on div "🚗 [PERSON_NAME]" at bounding box center [821, 364] width 140 height 21
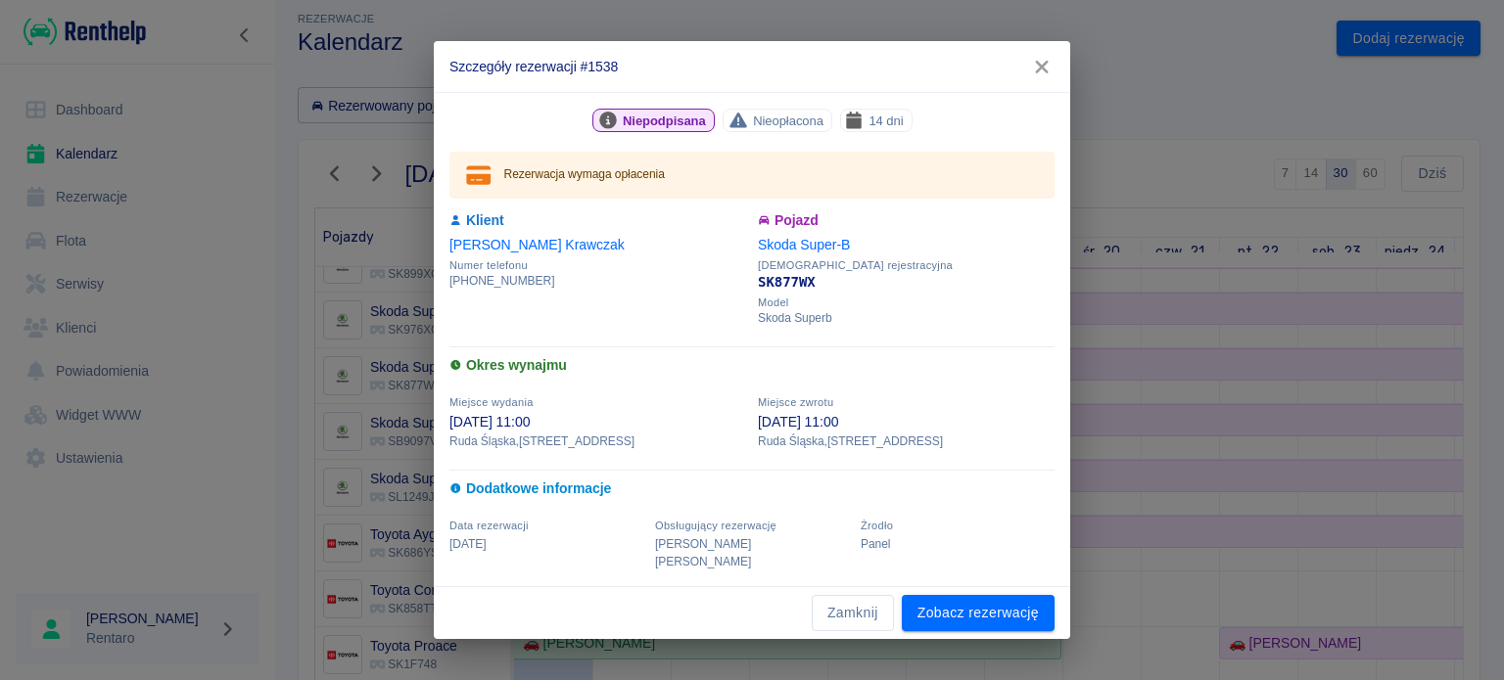
click at [1034, 77] on icon "button" at bounding box center [1041, 67] width 25 height 21
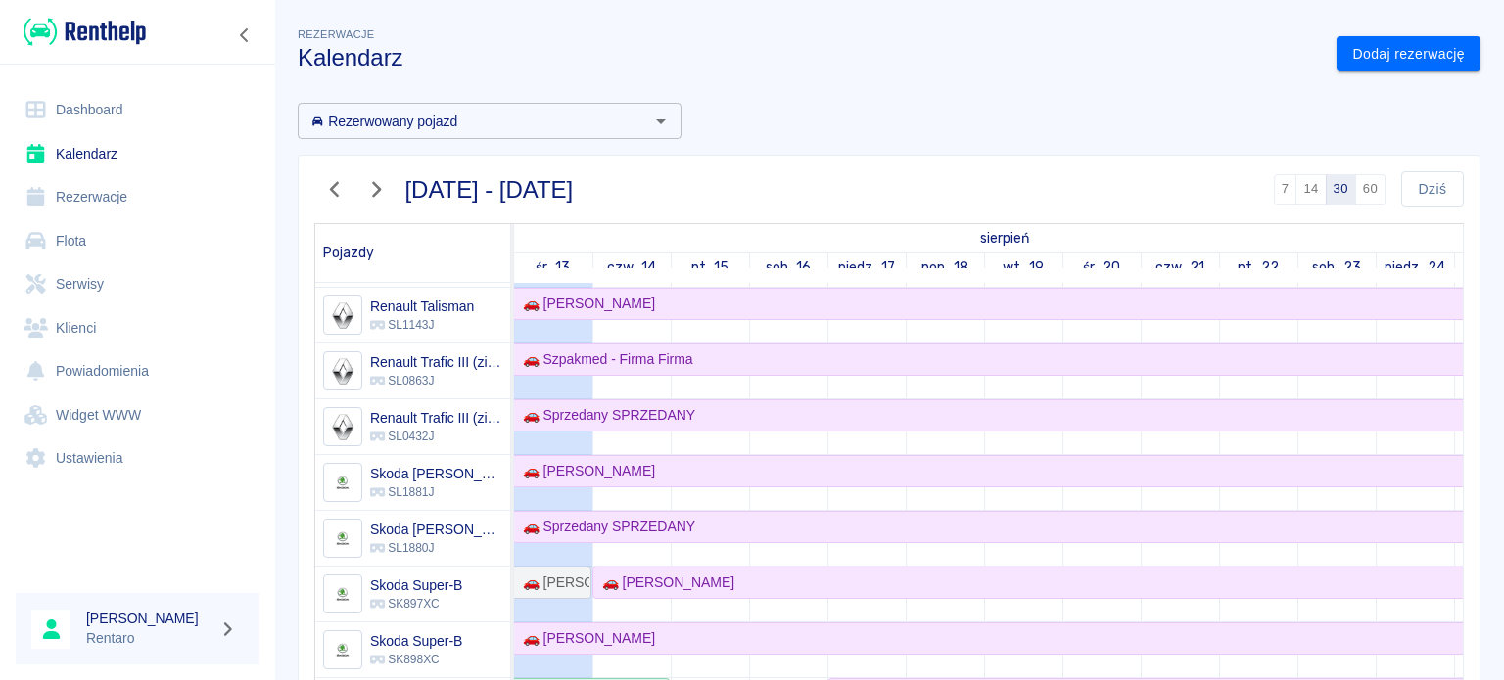
scroll to position [1077, 0]
